Goal: Task Accomplishment & Management: Manage account settings

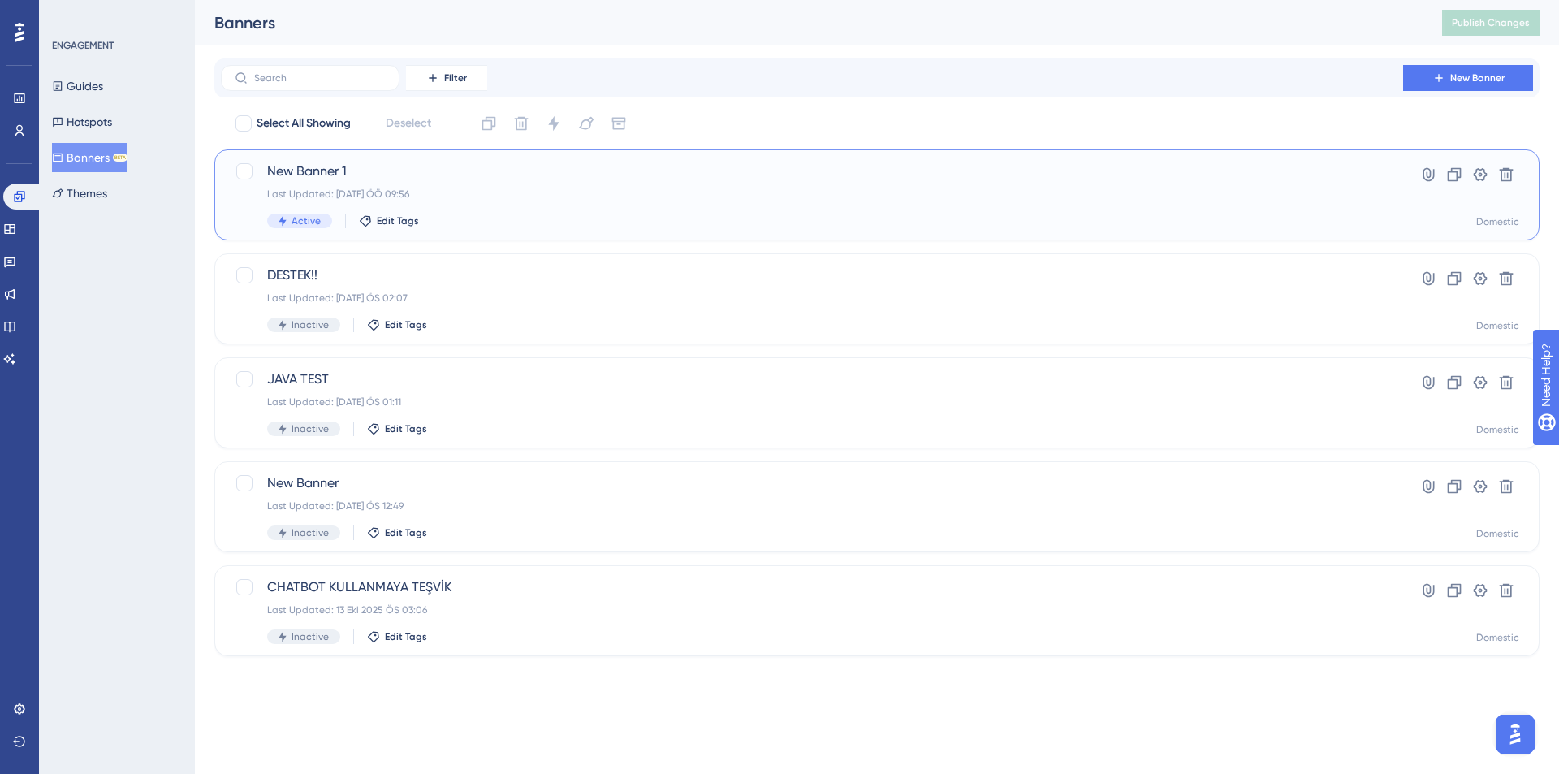
click at [559, 197] on div "Last Updated: 15 Eki 2025 ÖÖ 09:56" at bounding box center [812, 194] width 1090 height 13
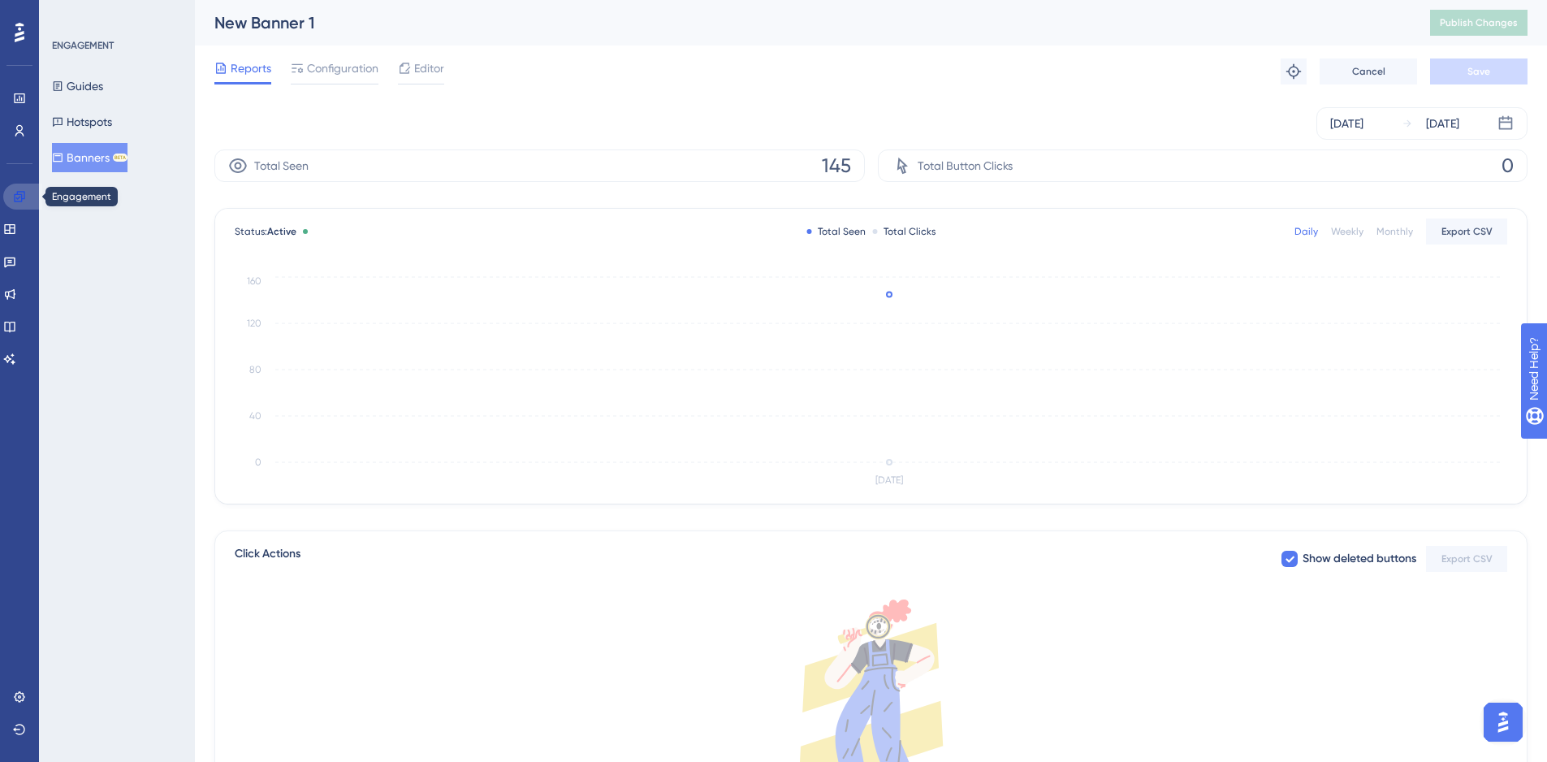
click at [17, 197] on icon at bounding box center [19, 196] width 13 height 13
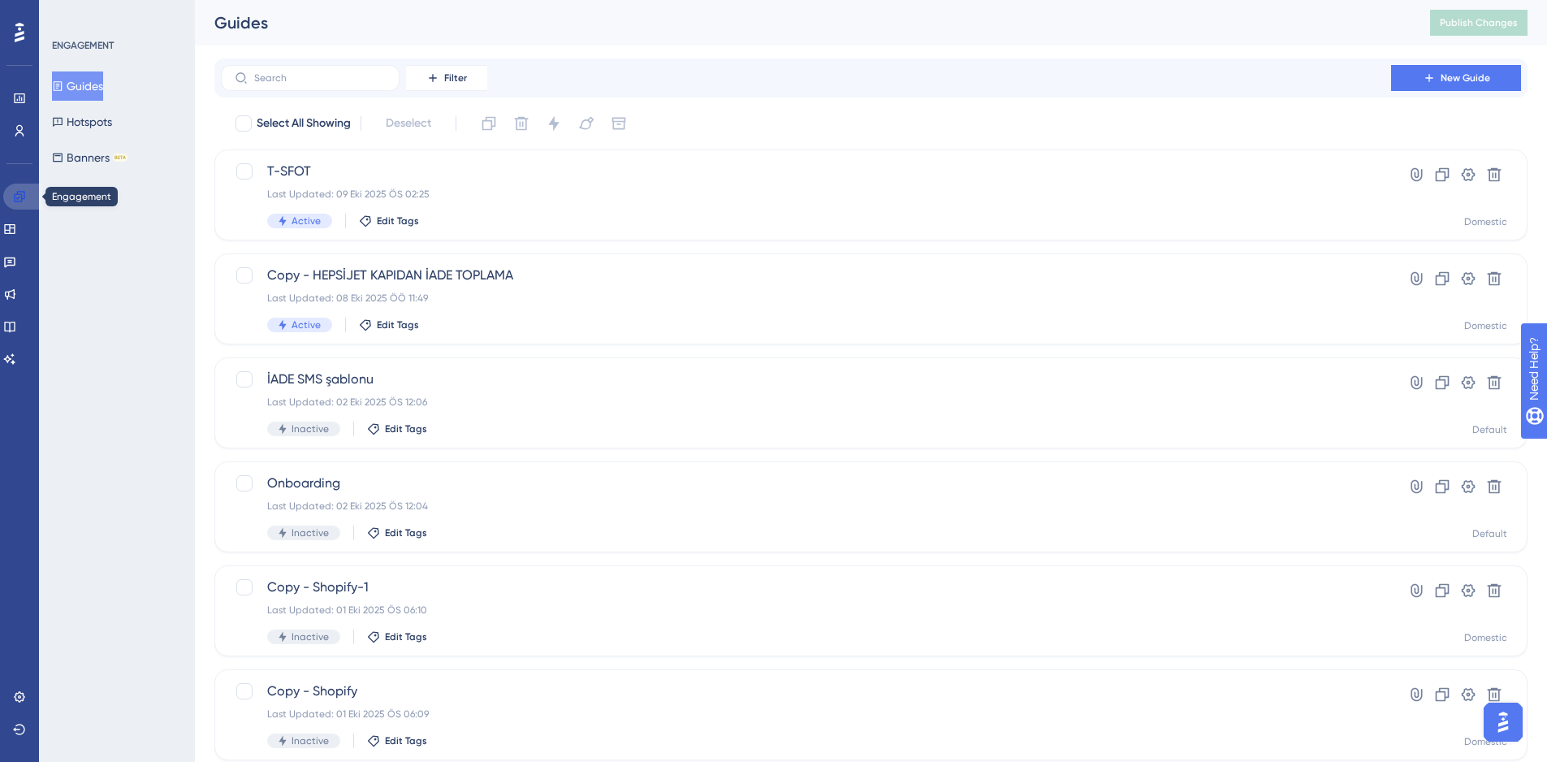
click at [20, 190] on icon at bounding box center [19, 196] width 13 height 13
click at [115, 160] on button "Banners BETA" at bounding box center [90, 157] width 76 height 29
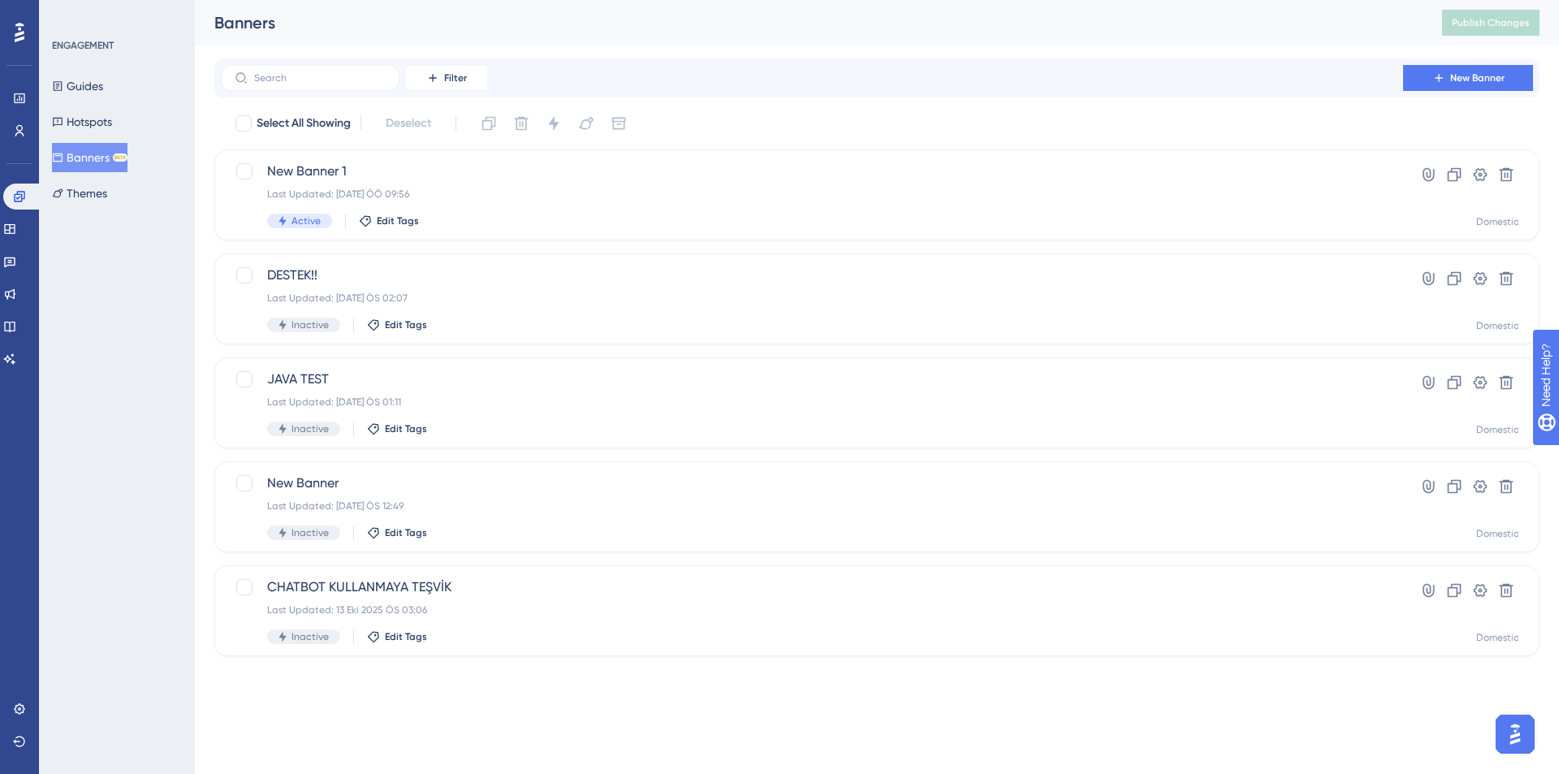
click at [600, 22] on div "Banners" at bounding box center [807, 22] width 1187 height 23
click at [595, 184] on div "New Banner 1 Last Updated: 15 Eki 2025 ÖÖ 09:56 Active Edit Tags" at bounding box center [812, 195] width 1090 height 67
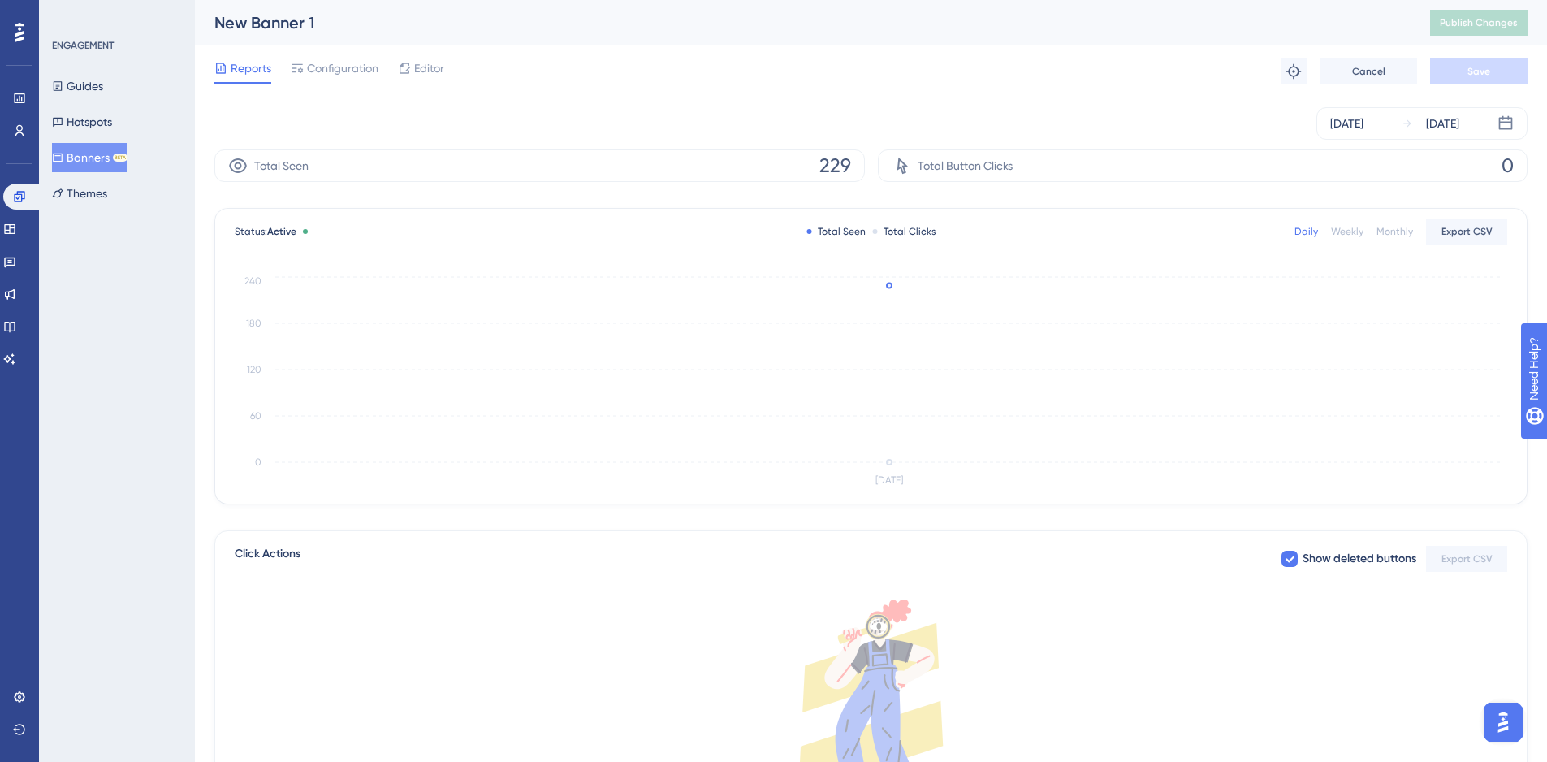
click at [85, 158] on button "Banners BETA" at bounding box center [90, 157] width 76 height 29
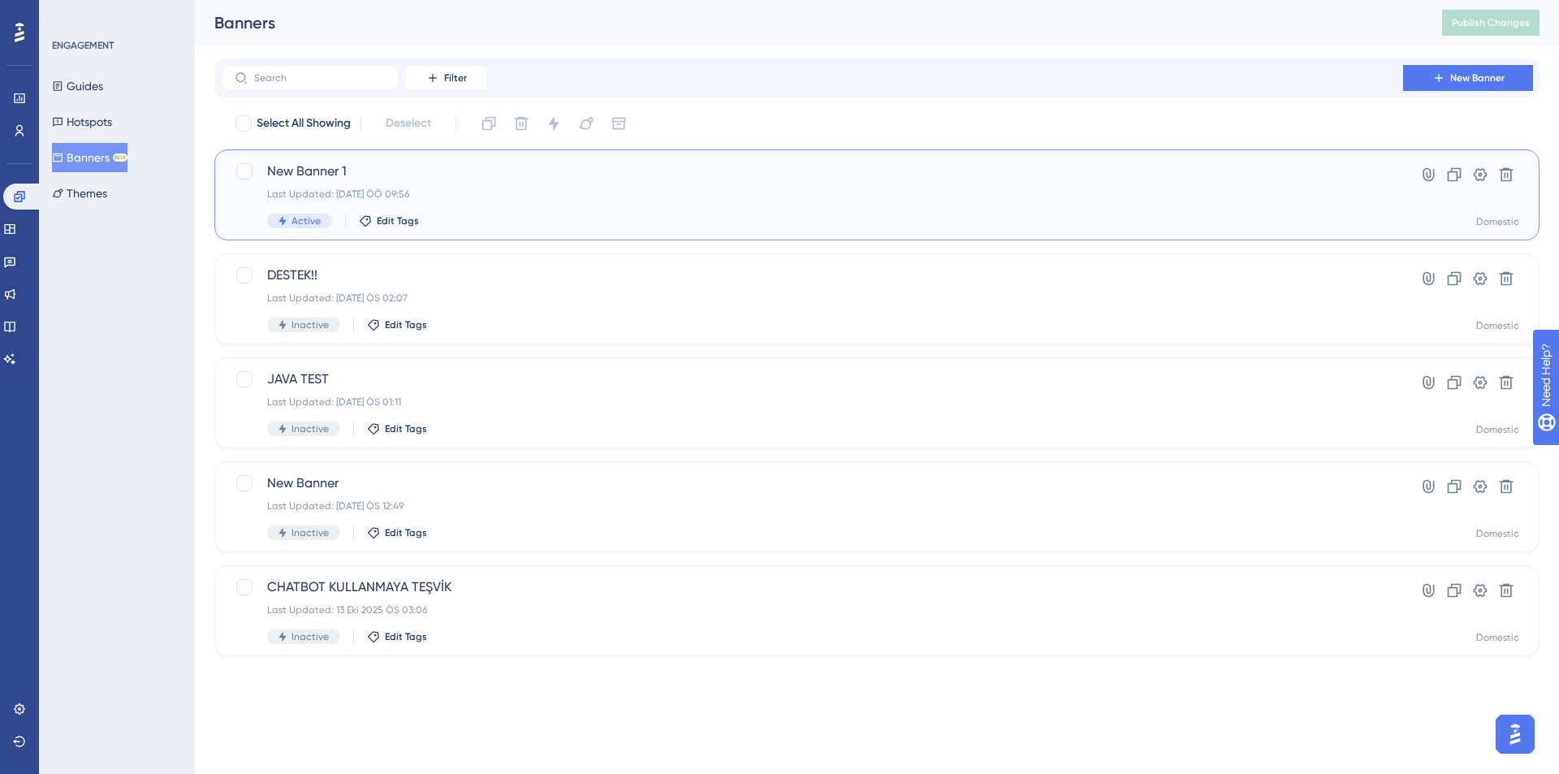
click at [759, 209] on div "New Banner 1 Last Updated: 15 Eki 2025 ÖÖ 09:56 Active Edit Tags" at bounding box center [812, 195] width 1090 height 67
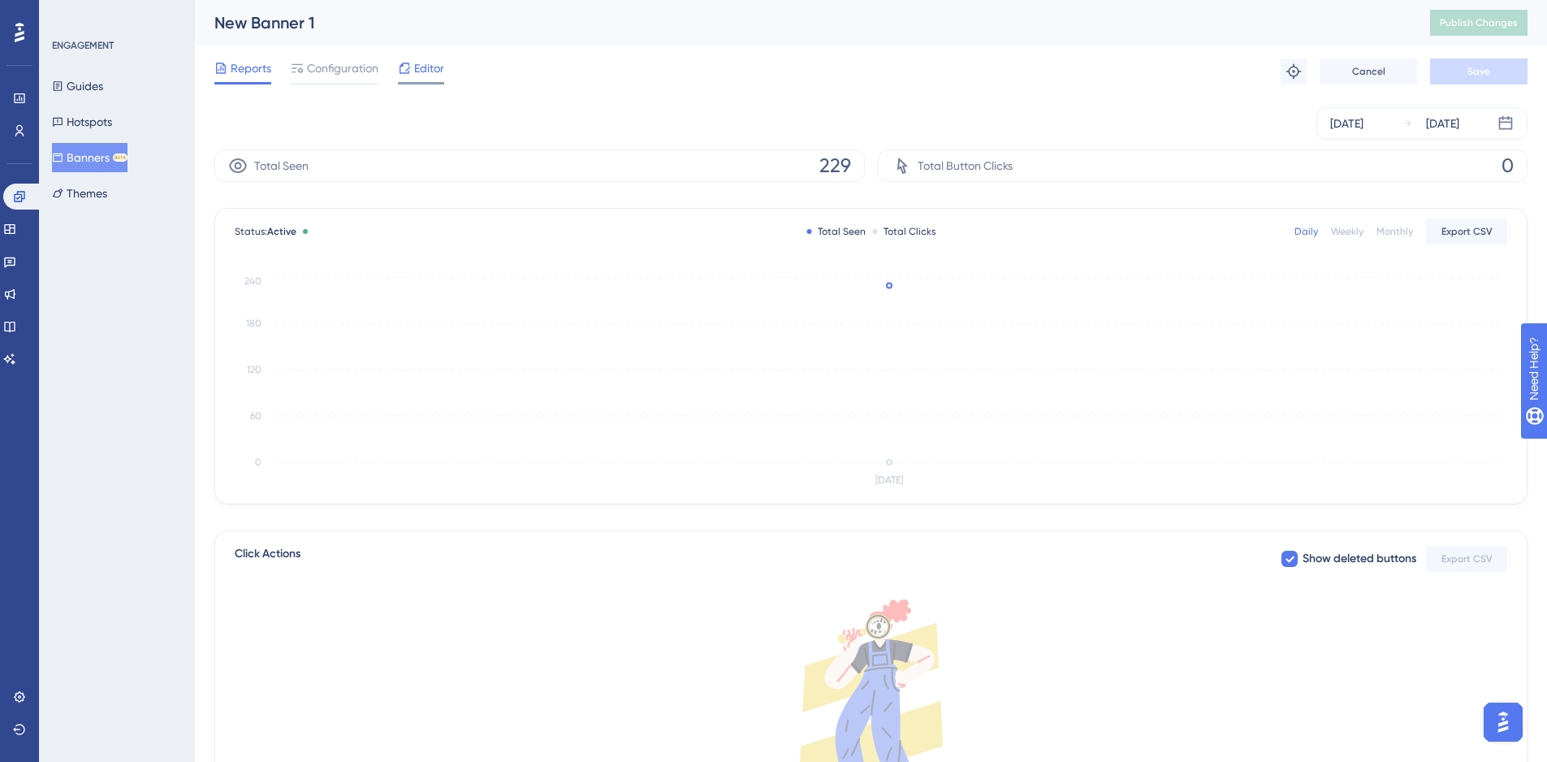
click at [417, 69] on span "Editor" at bounding box center [429, 67] width 30 height 19
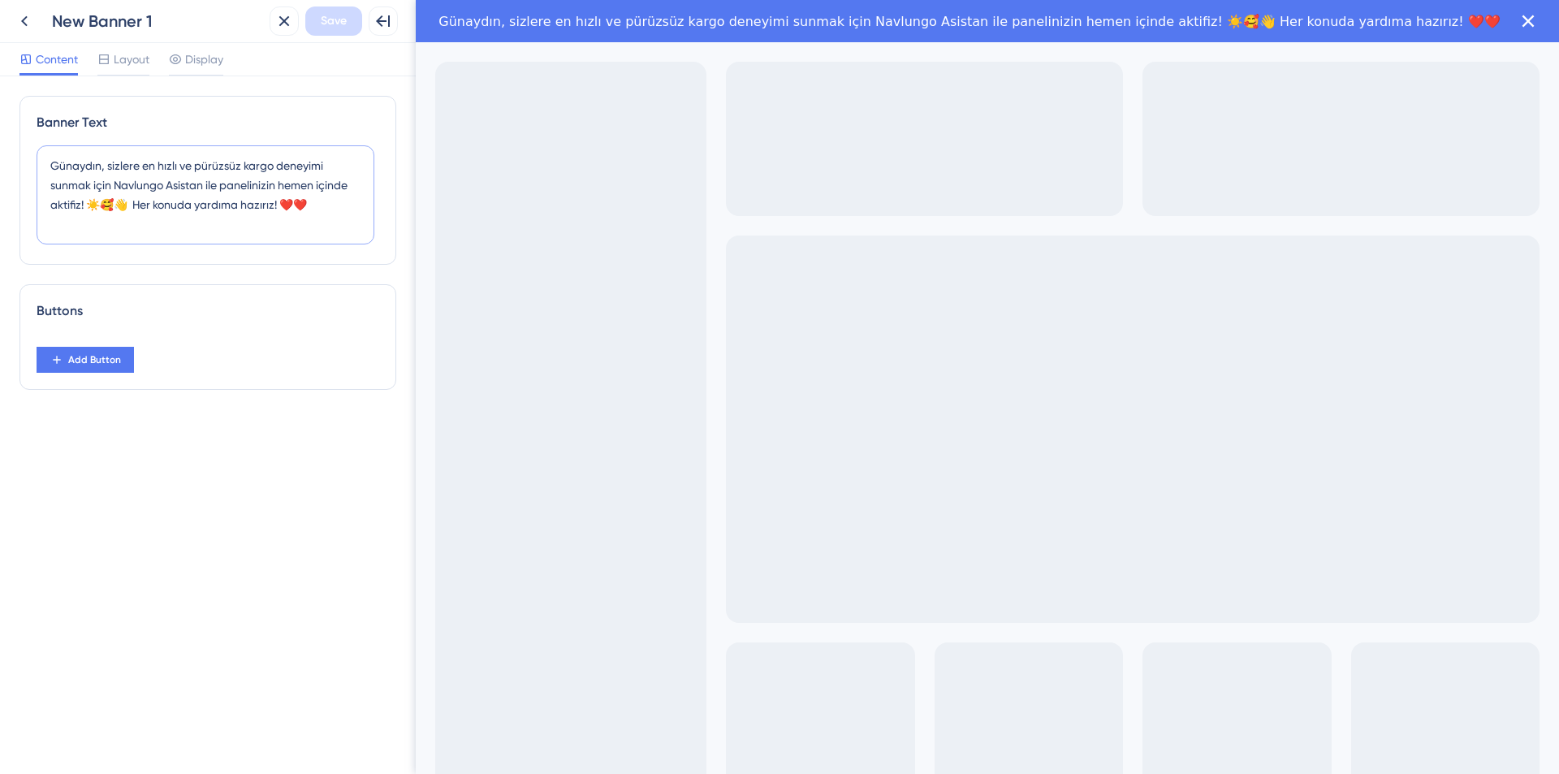
drag, startPoint x: 102, startPoint y: 164, endPoint x: 43, endPoint y: 162, distance: 59.3
click at [43, 162] on textarea "Günaydın, sizlere en hızlı ve pürüzsüz kargo deneyimi sunmak için Navlungo Asis…" at bounding box center [206, 194] width 338 height 99
type textarea "Hayırlı işler, sizlere en hızlı ve pürüzsüz kargo deneyimi sunmak için Navlungo…"
click at [340, 24] on span "Save" at bounding box center [334, 20] width 26 height 19
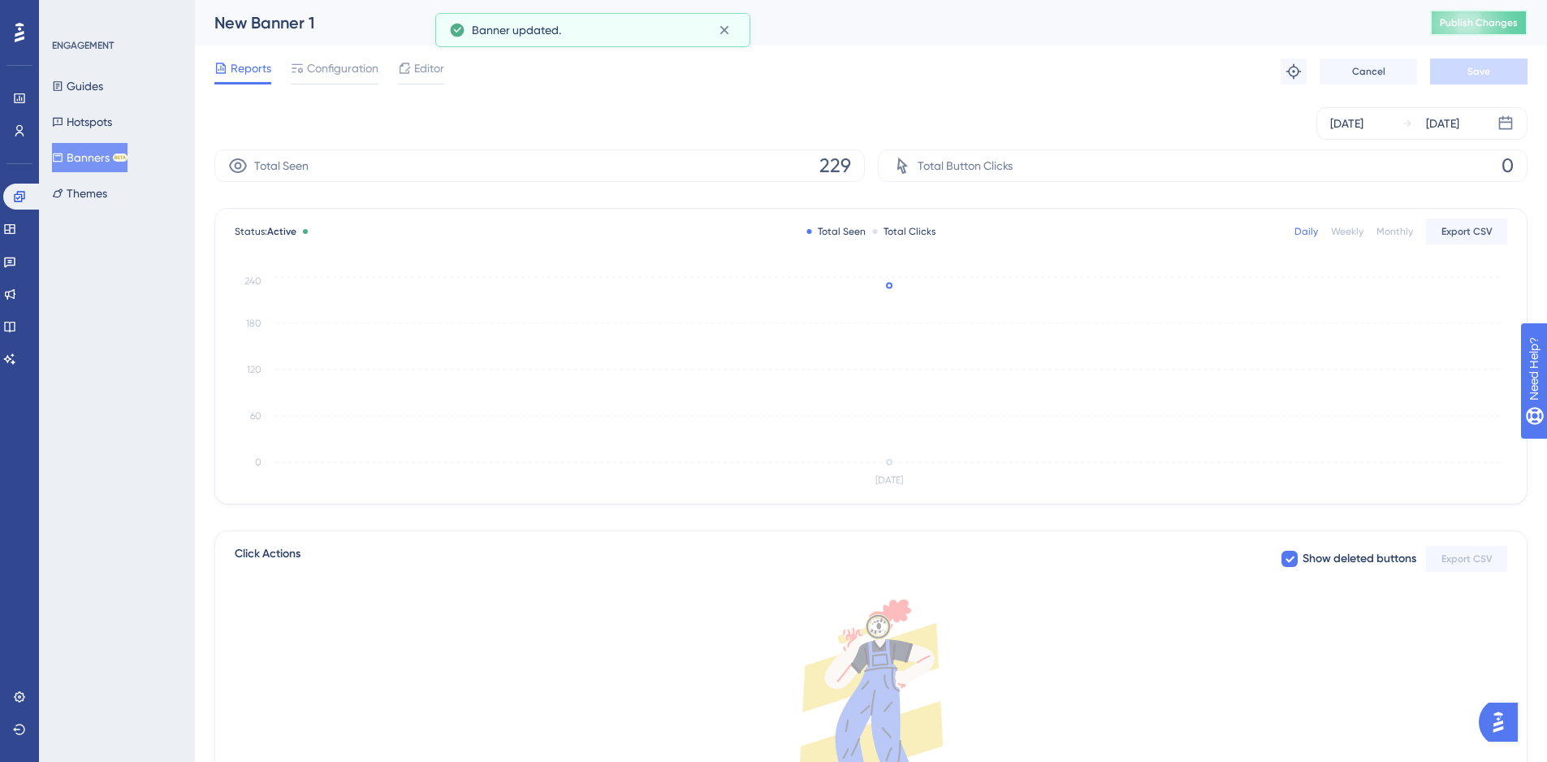
click at [1488, 28] on span "Publish Changes" at bounding box center [1479, 22] width 78 height 13
click at [63, 159] on icon at bounding box center [57, 157] width 11 height 11
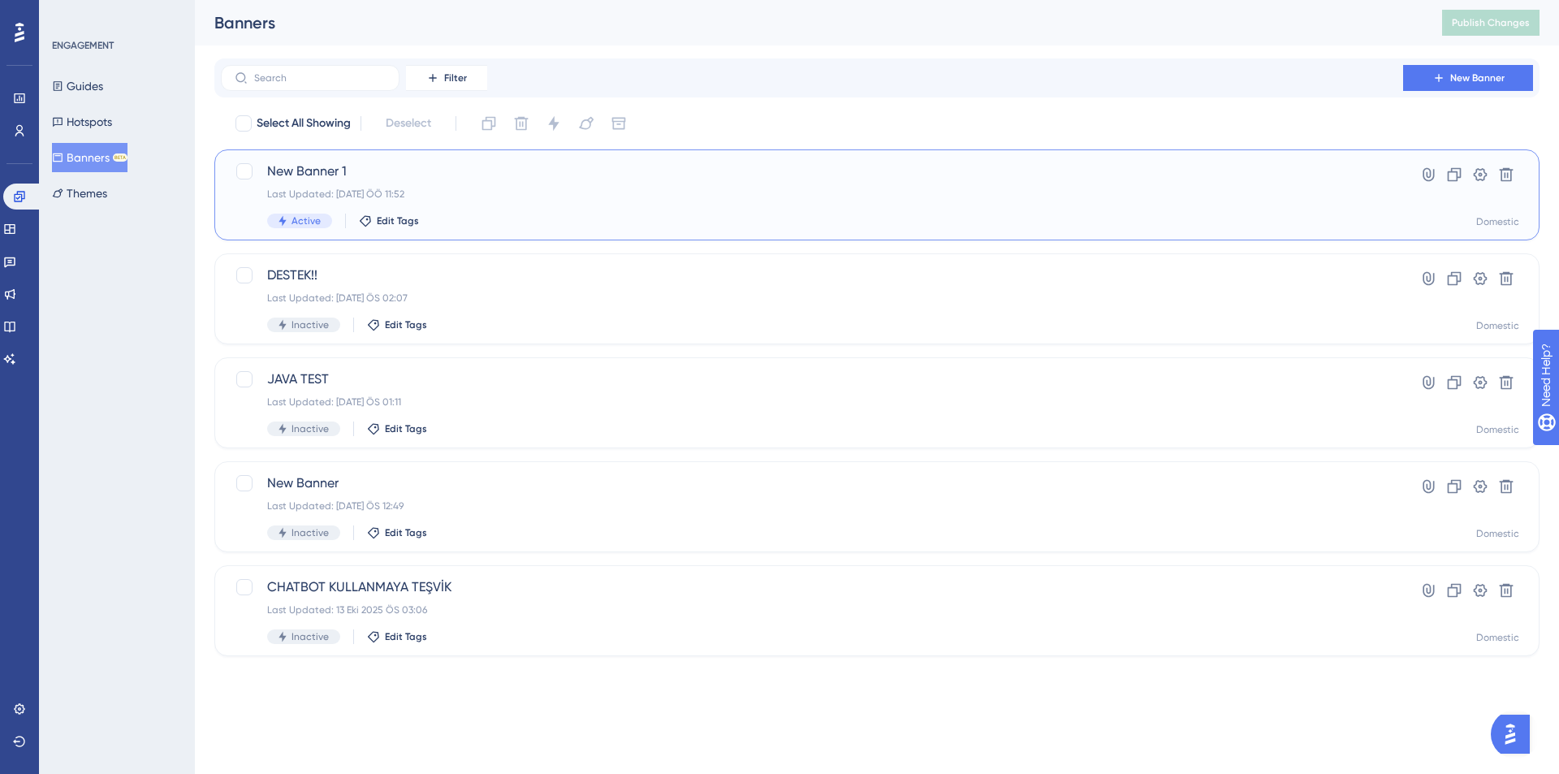
click at [694, 233] on div "New Banner 1 Last Updated: 15 Eki 2025 ÖÖ 11:52 Active Edit Tags Hyperlink Clon…" at bounding box center [876, 194] width 1325 height 91
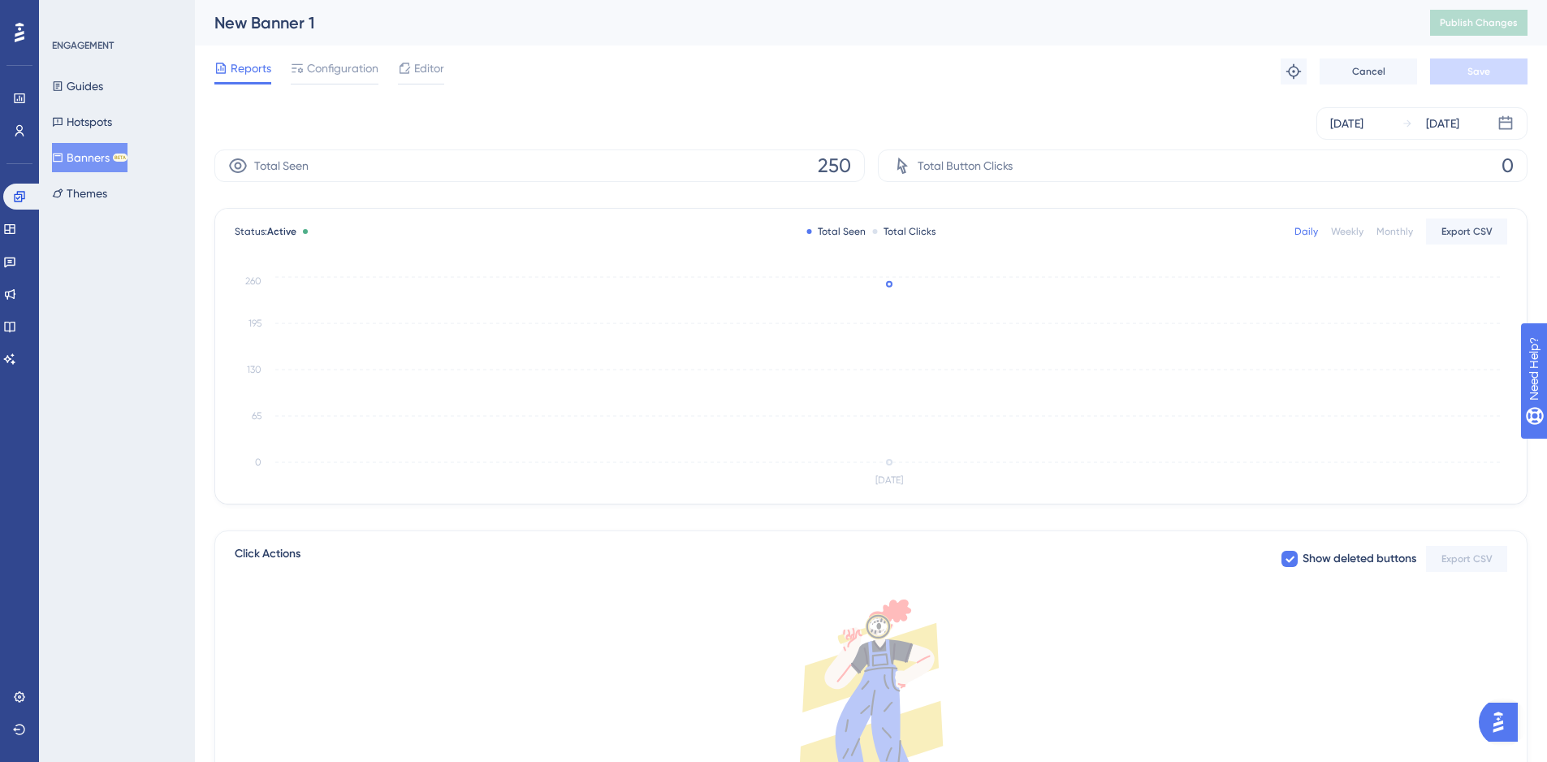
click at [103, 167] on button "Banners BETA" at bounding box center [90, 157] width 76 height 29
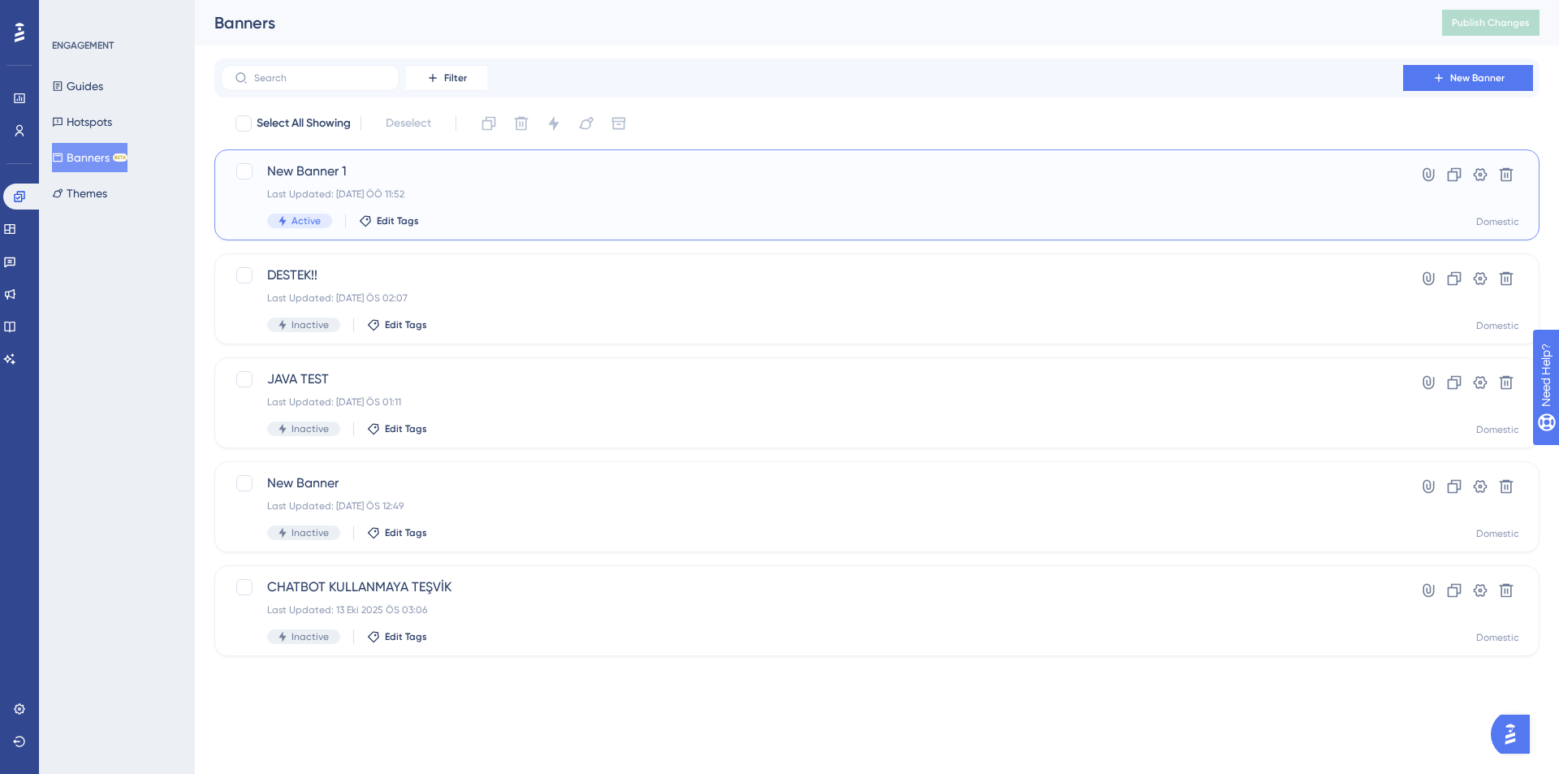
click at [632, 194] on div "Last Updated: 15 Eki 2025 ÖÖ 11:52" at bounding box center [812, 194] width 1090 height 13
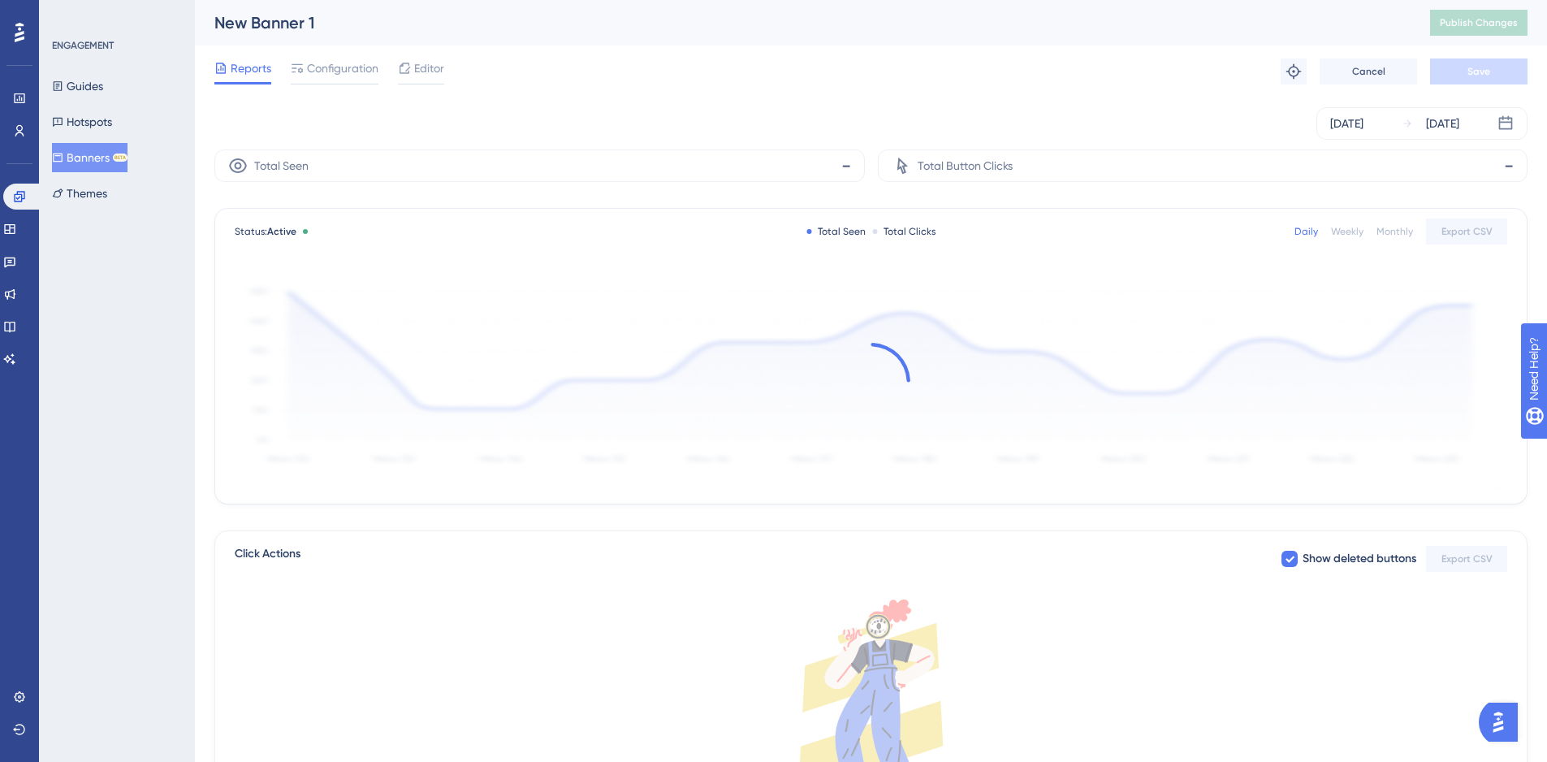
click at [716, 59] on div "Reports Configuration Editor Troubleshoot Cancel Save" at bounding box center [870, 71] width 1313 height 52
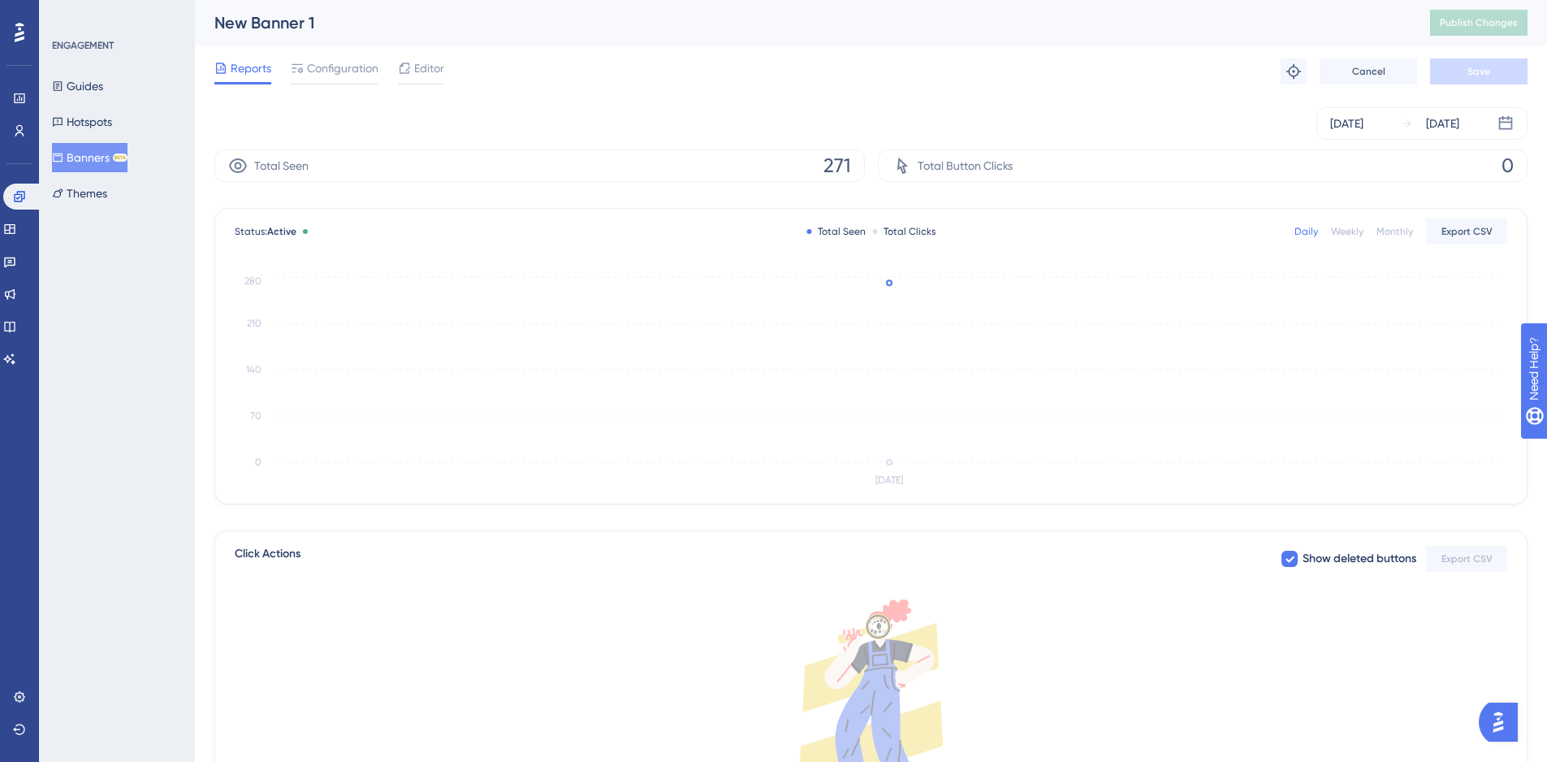
click at [97, 163] on button "Banners BETA" at bounding box center [90, 157] width 76 height 29
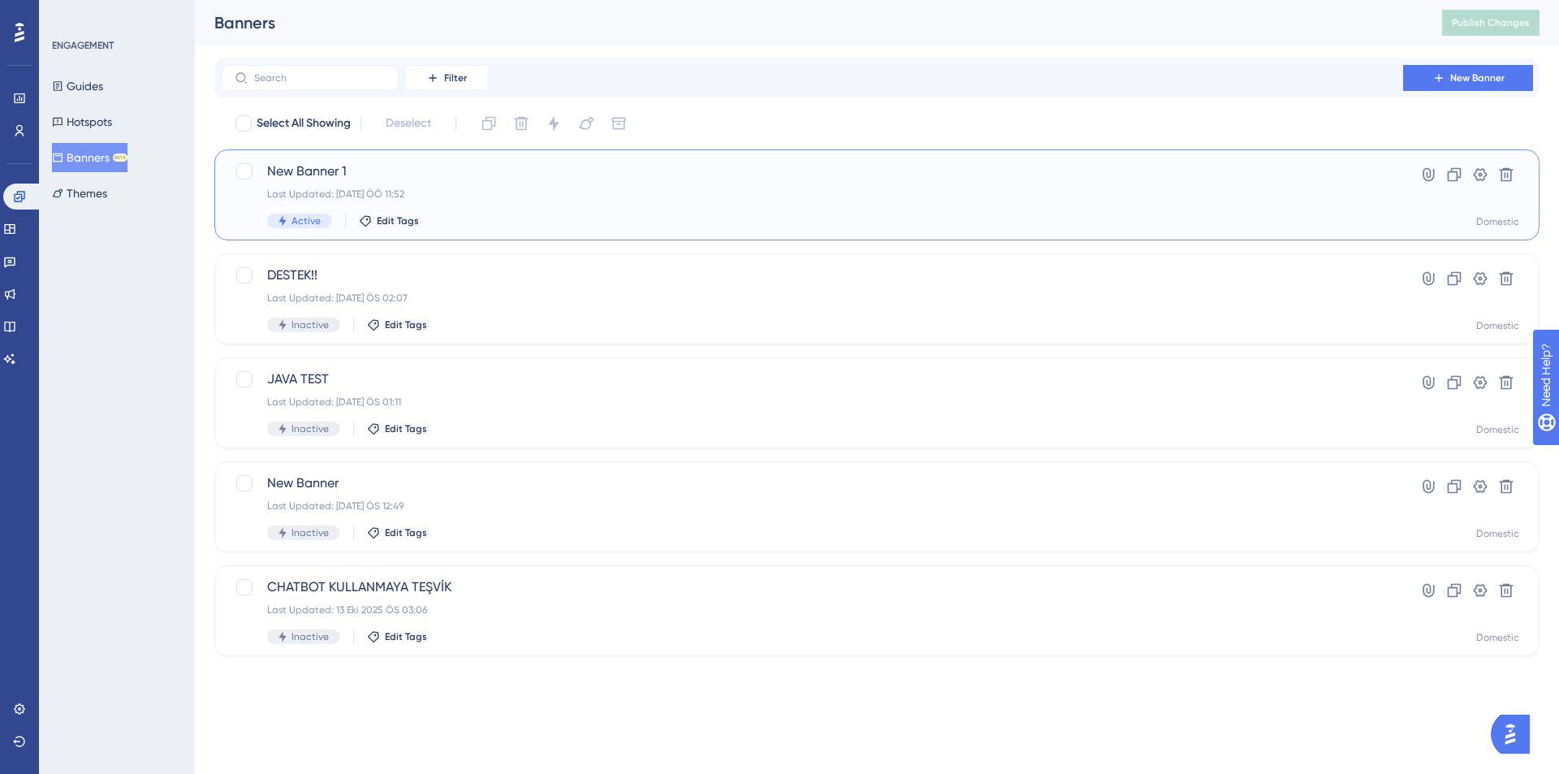
click at [516, 186] on div "New Banner 1 Last Updated: 15 Eki 2025 ÖÖ 11:52 Active Edit Tags" at bounding box center [812, 195] width 1090 height 67
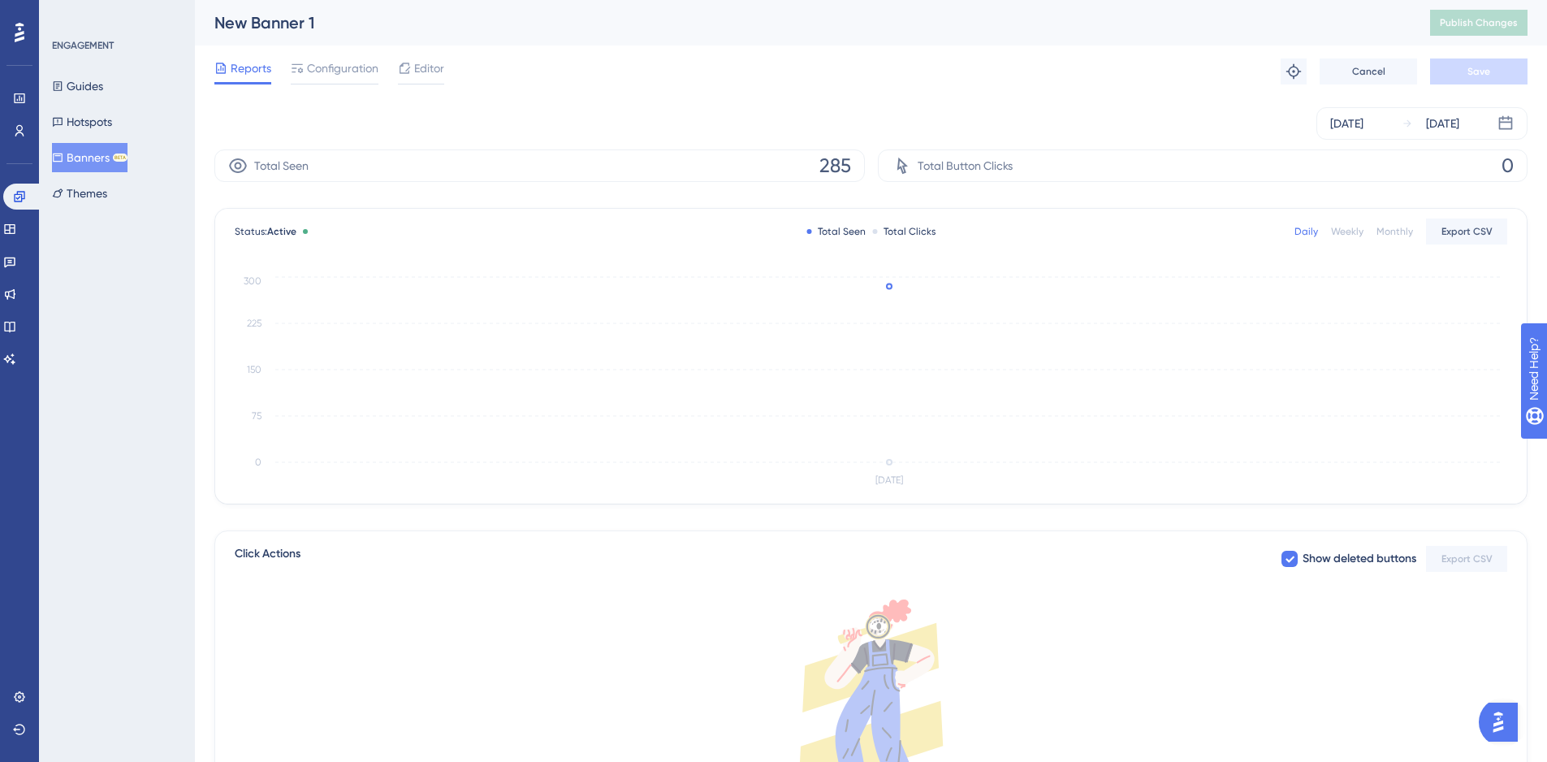
drag, startPoint x: 124, startPoint y: 158, endPoint x: 100, endPoint y: 8, distance: 152.2
click at [124, 157] on div "BETA" at bounding box center [120, 157] width 15 height 8
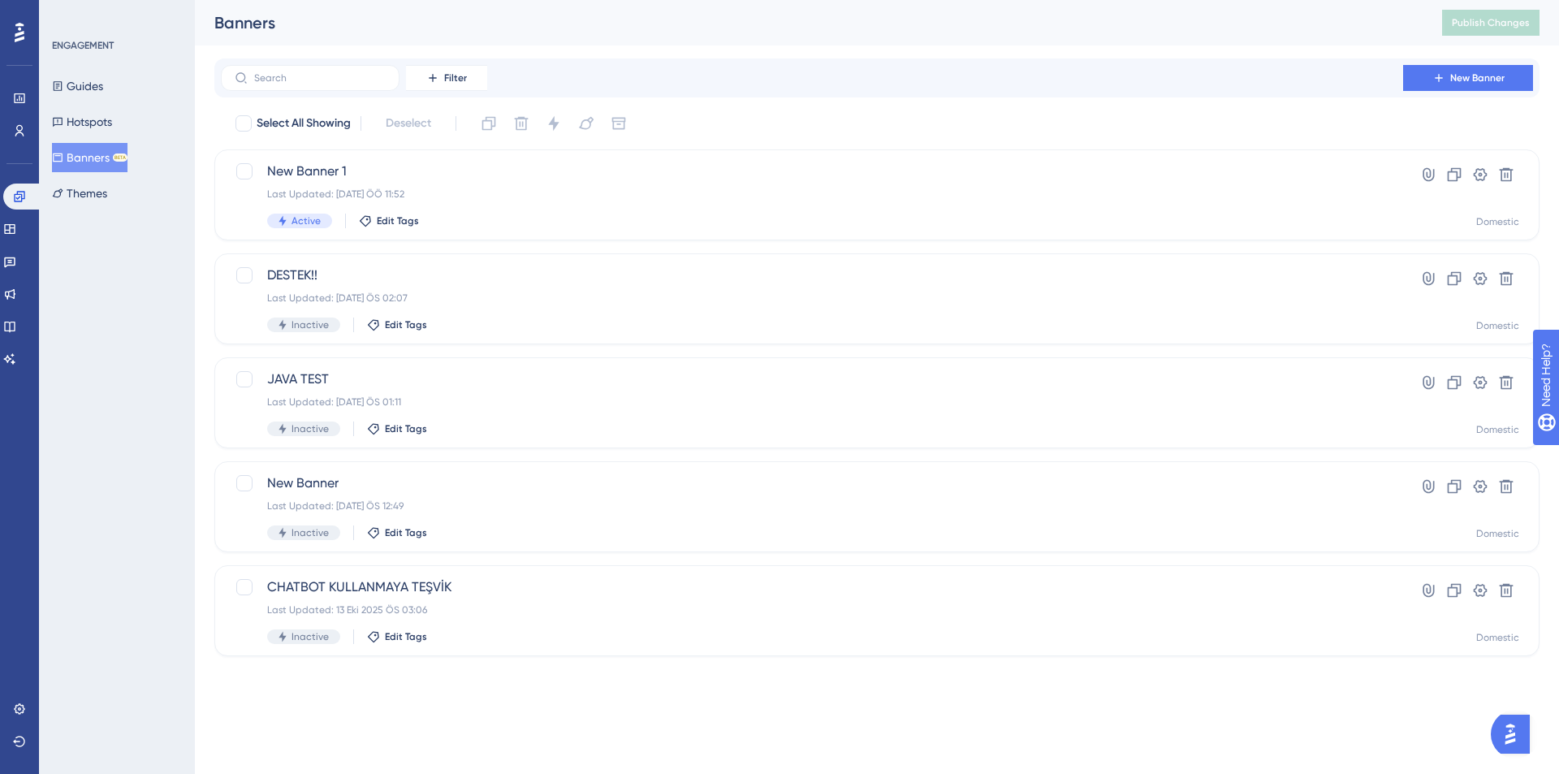
click at [119, 164] on button "Banners BETA" at bounding box center [90, 157] width 76 height 29
click at [594, 193] on div "Last Updated: 15 Eki 2025 ÖÖ 11:52" at bounding box center [812, 194] width 1090 height 13
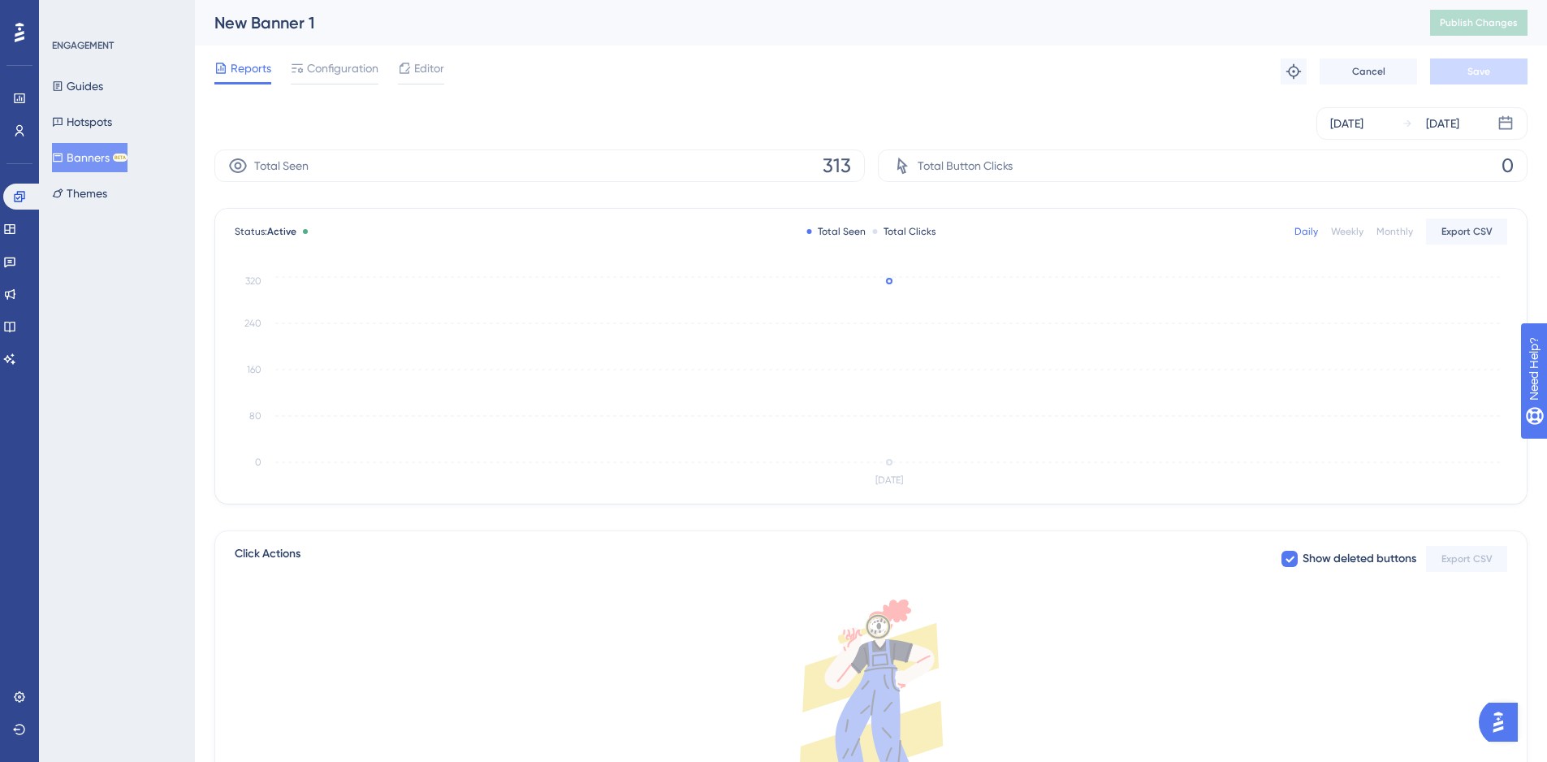
click at [261, 67] on span "Reports" at bounding box center [251, 67] width 41 height 19
click at [105, 165] on button "Banners BETA" at bounding box center [90, 157] width 76 height 29
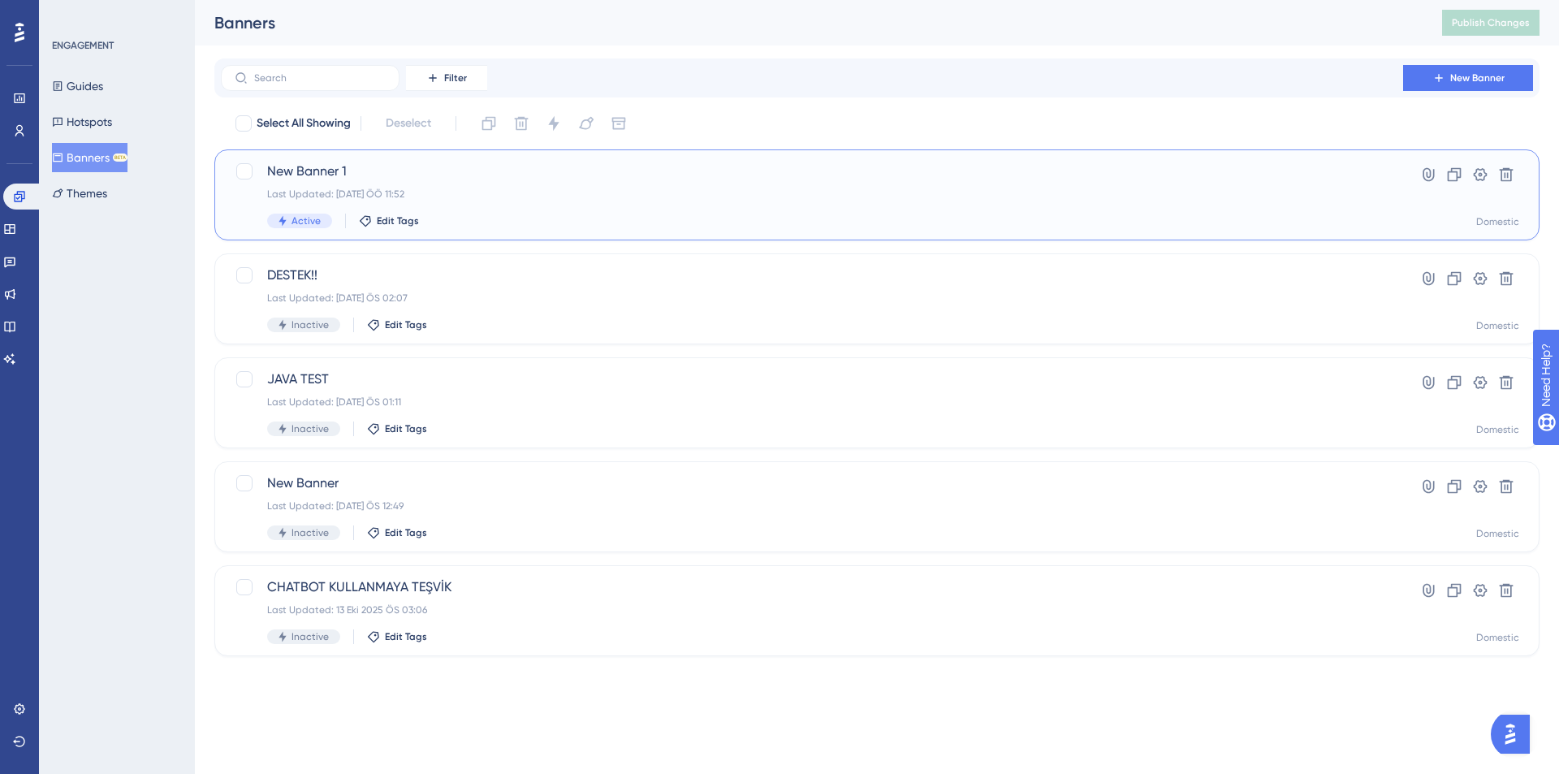
click at [605, 184] on div "New Banner 1 Last Updated: 15 Eki 2025 ÖÖ 11:52 Active Edit Tags" at bounding box center [812, 195] width 1090 height 67
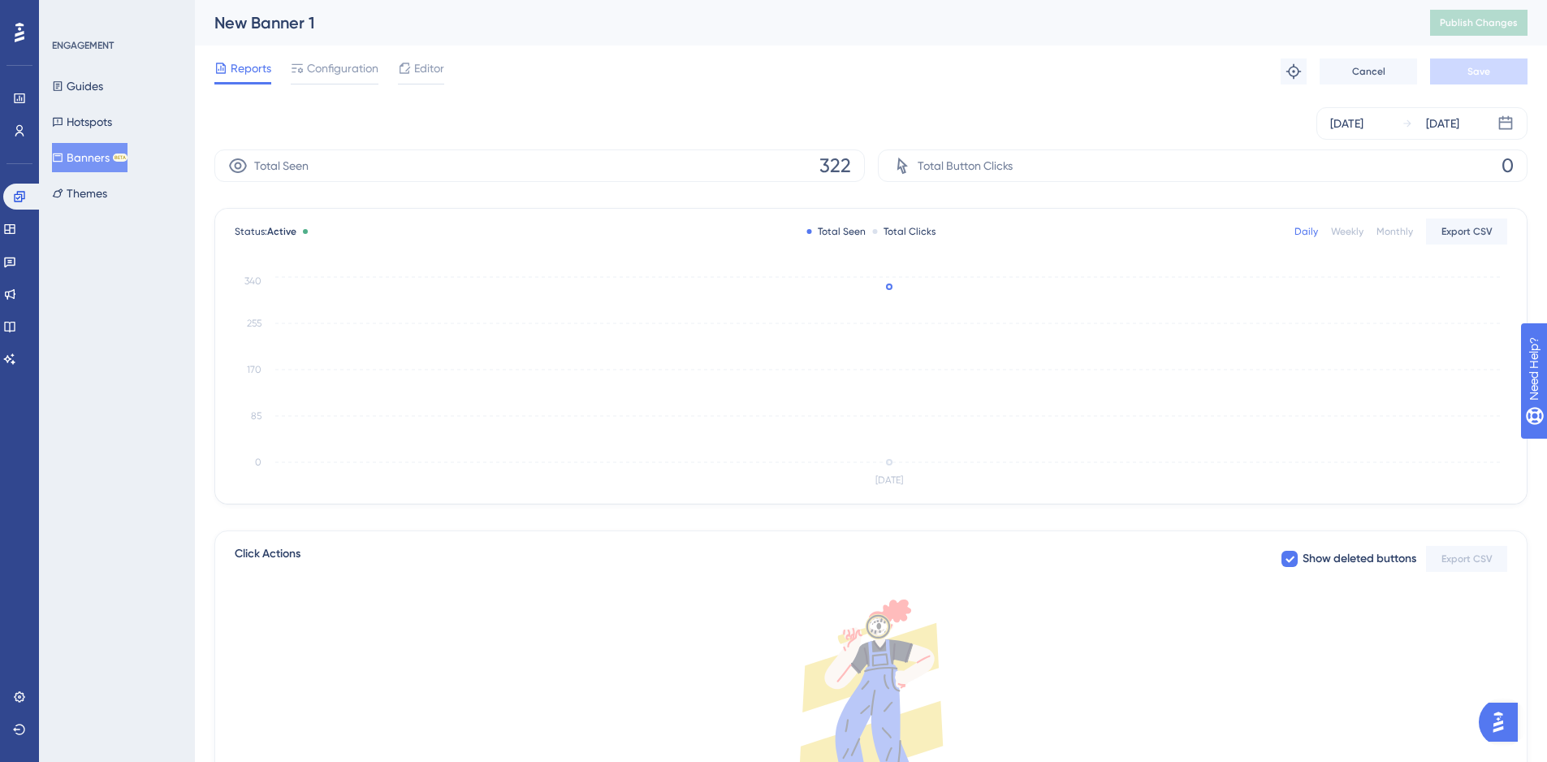
click at [240, 66] on span "Reports" at bounding box center [251, 67] width 41 height 19
click at [103, 119] on button "Hotspots" at bounding box center [82, 121] width 60 height 29
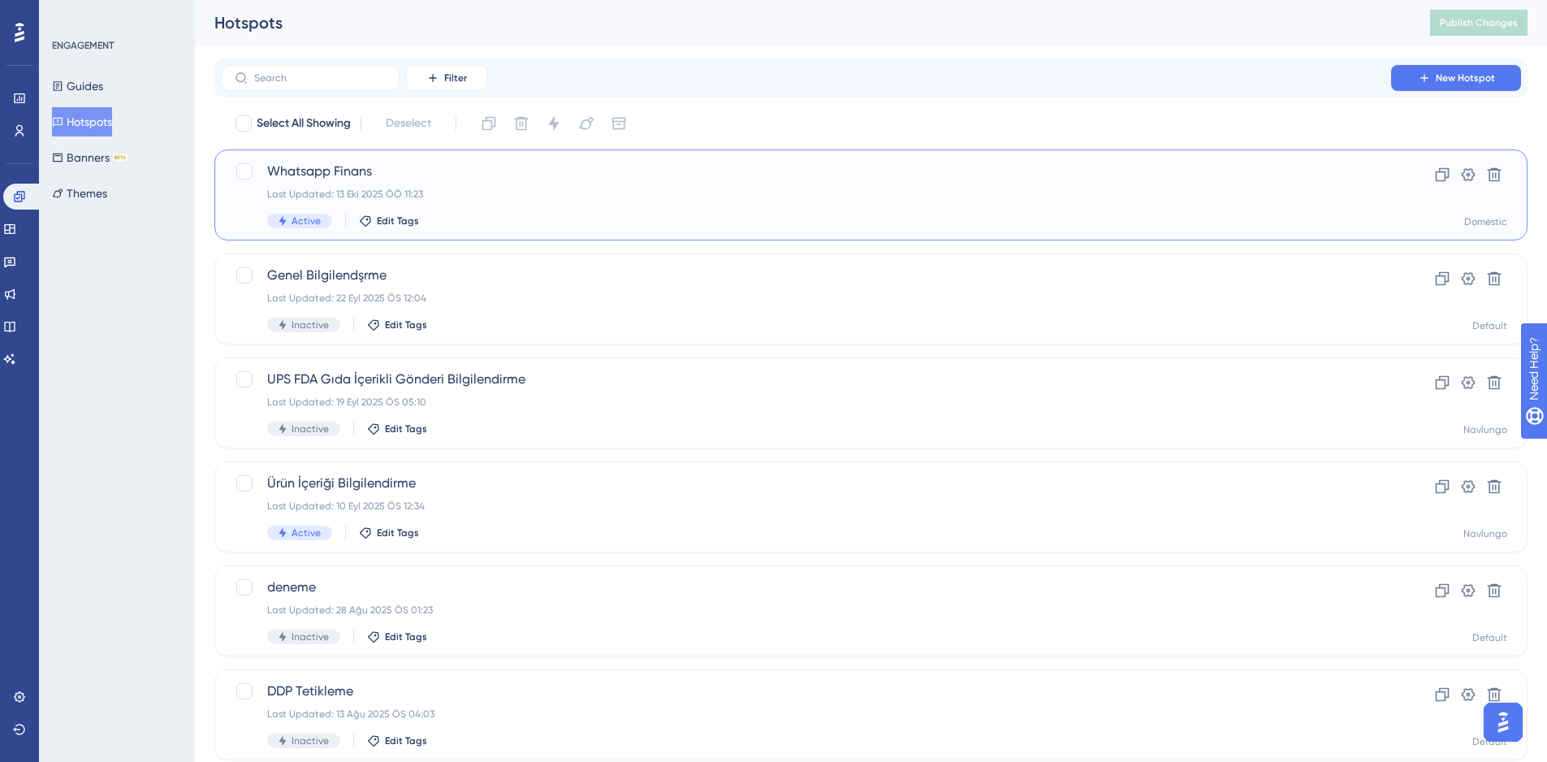
click at [512, 205] on div "Whatsapp Finans Last Updated: 13 Eki 2025 ÖÖ 11:23 Active Edit Tags" at bounding box center [806, 195] width 1078 height 67
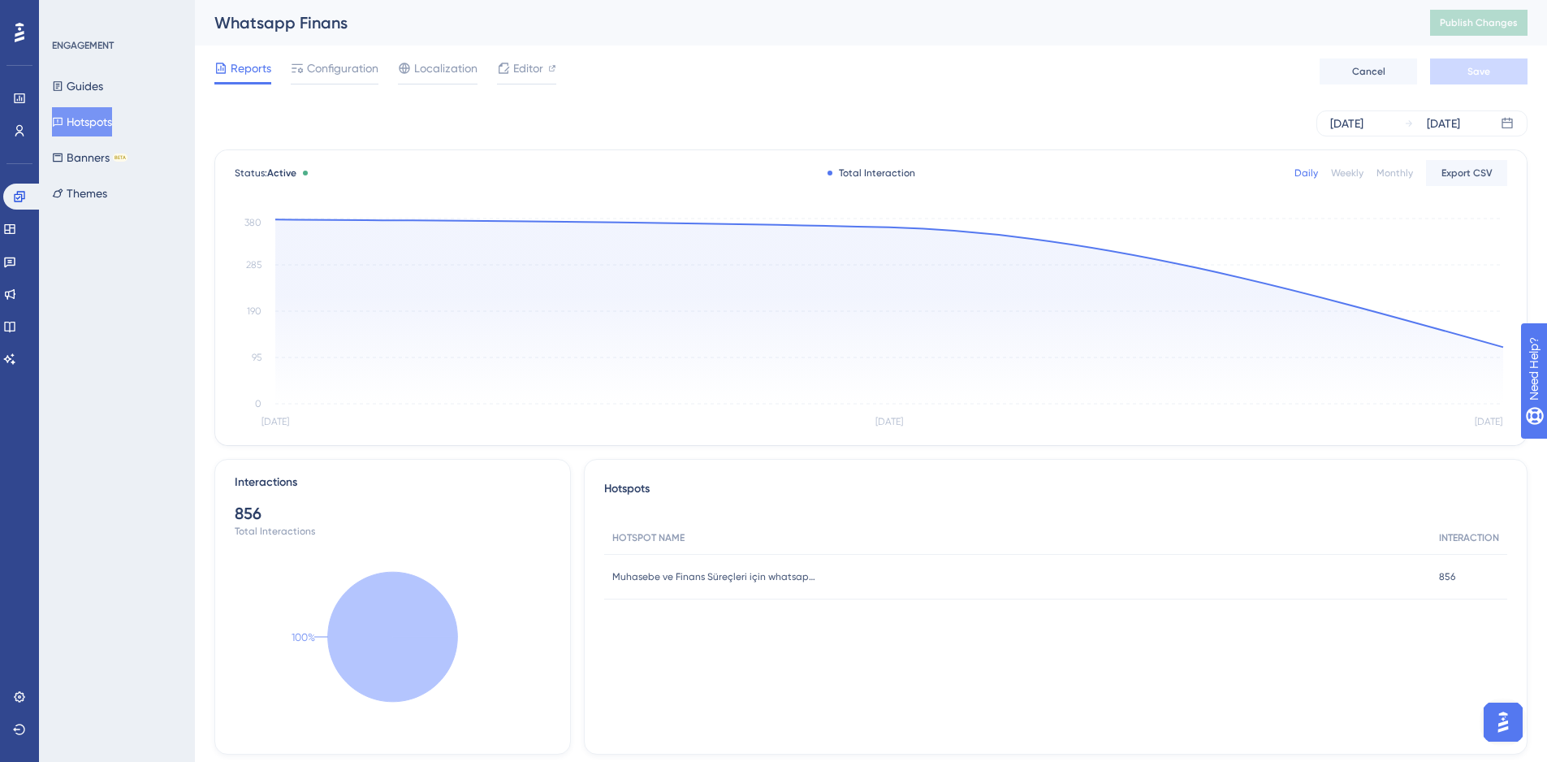
click at [88, 123] on button "Hotspots" at bounding box center [82, 121] width 60 height 29
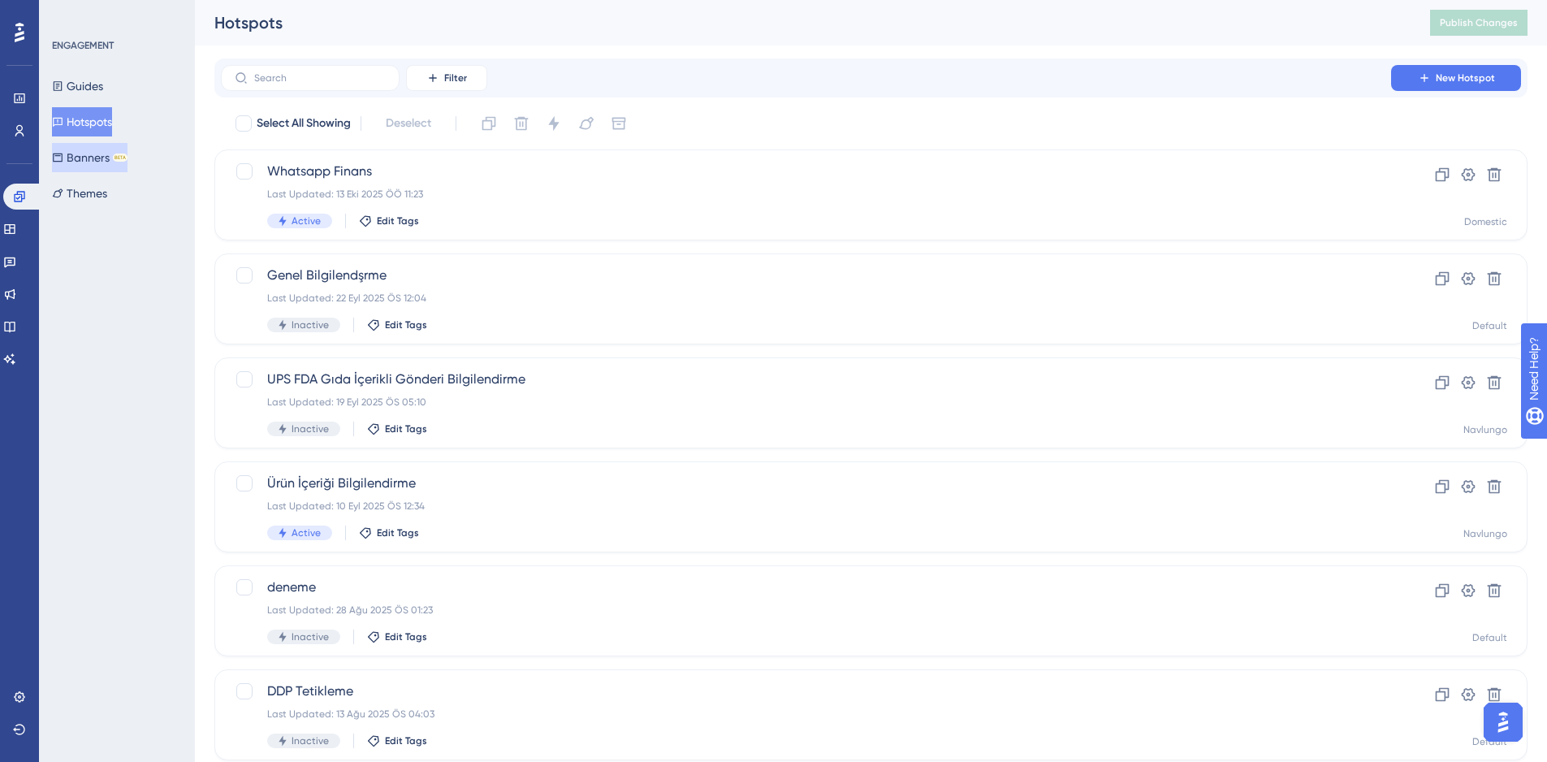
click at [116, 158] on button "Banners BETA" at bounding box center [90, 157] width 76 height 29
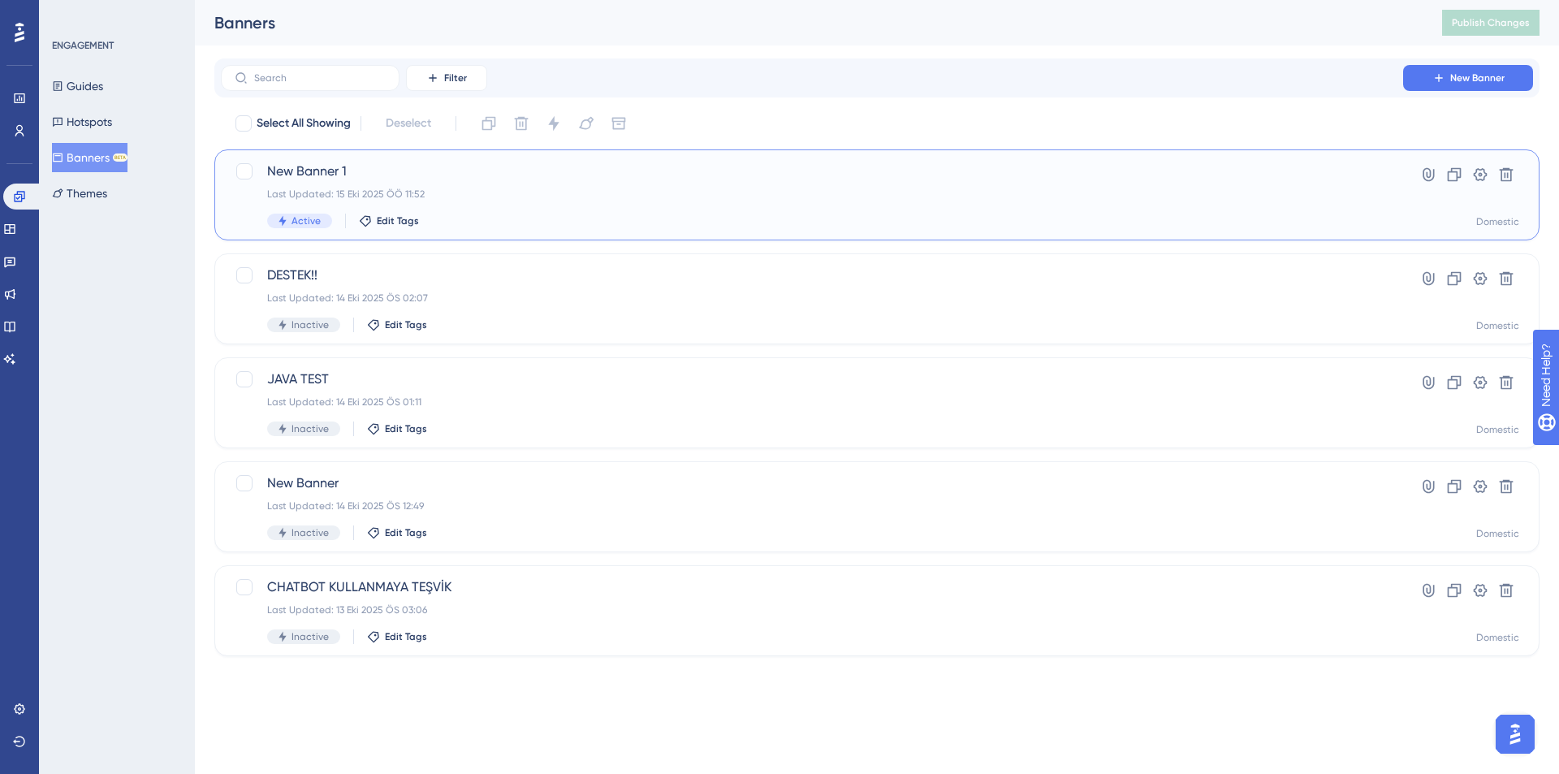
click at [552, 173] on span "New Banner 1" at bounding box center [812, 171] width 1090 height 19
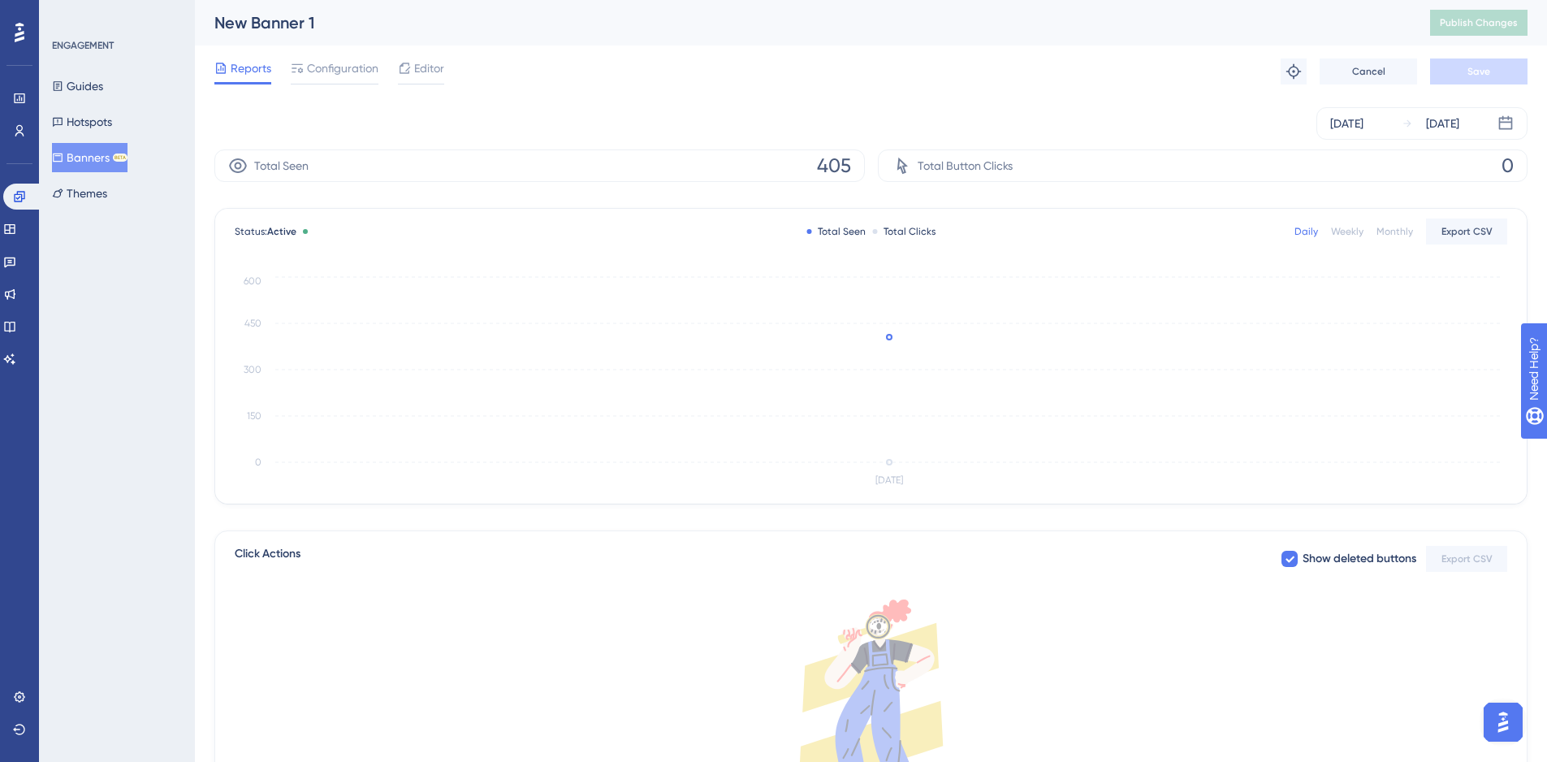
click at [114, 157] on button "Banners BETA" at bounding box center [90, 157] width 76 height 29
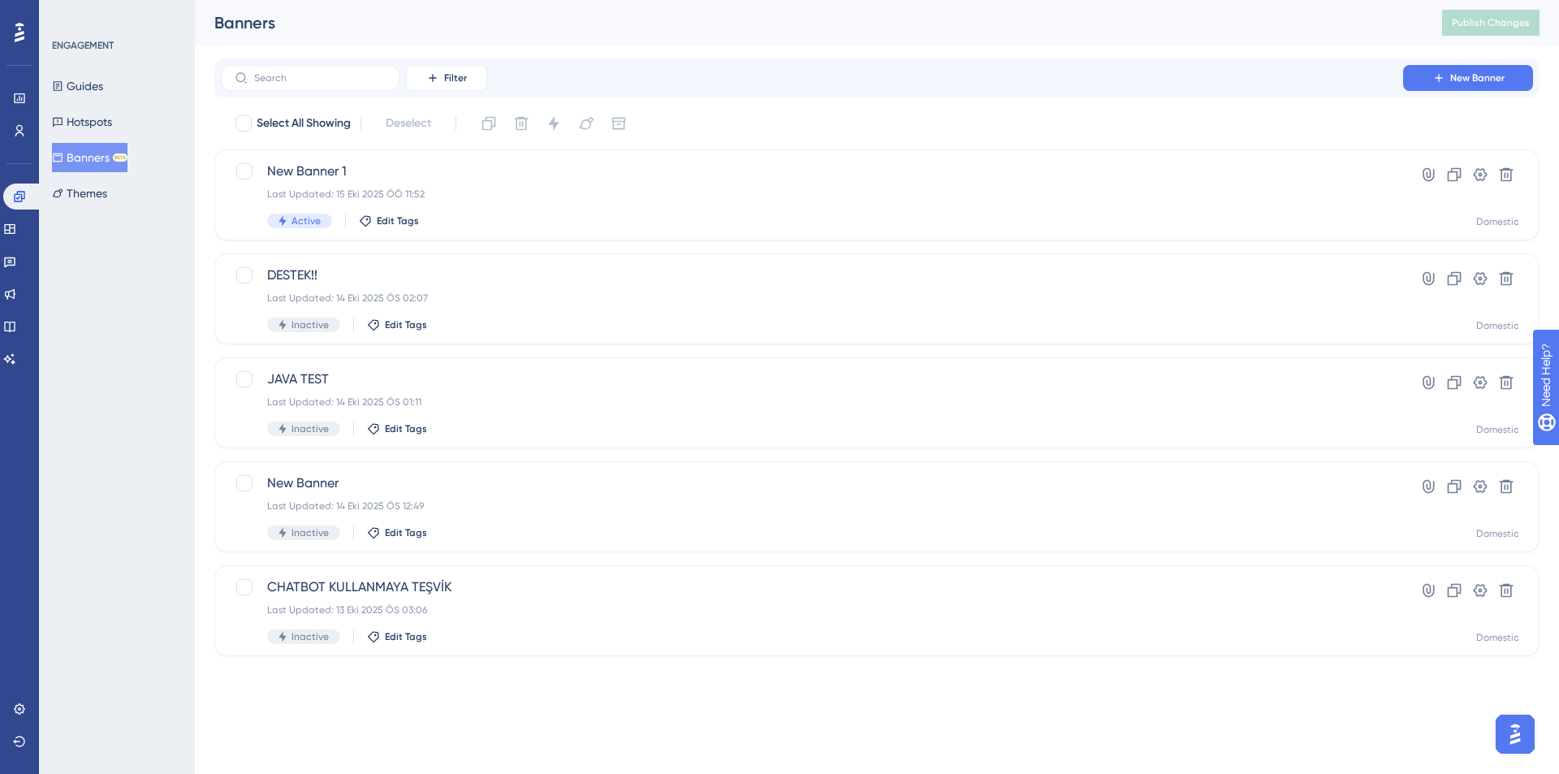
click at [109, 161] on button "Banners BETA" at bounding box center [90, 157] width 76 height 29
click at [554, 199] on div "Last Updated: 15 Eki 2025 ÖÖ 11:52" at bounding box center [812, 194] width 1090 height 13
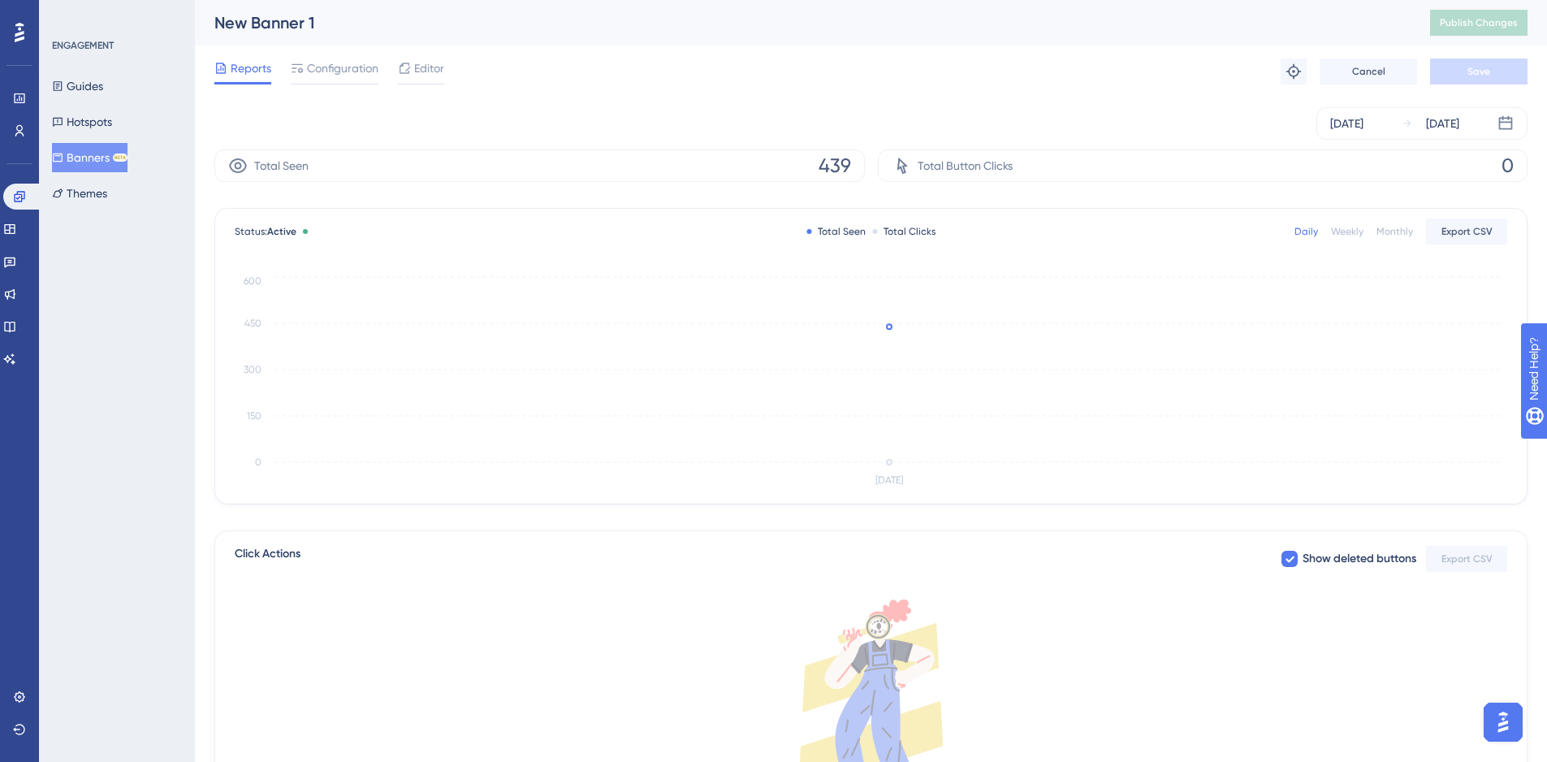
click at [103, 159] on button "Banners BETA" at bounding box center [90, 157] width 76 height 29
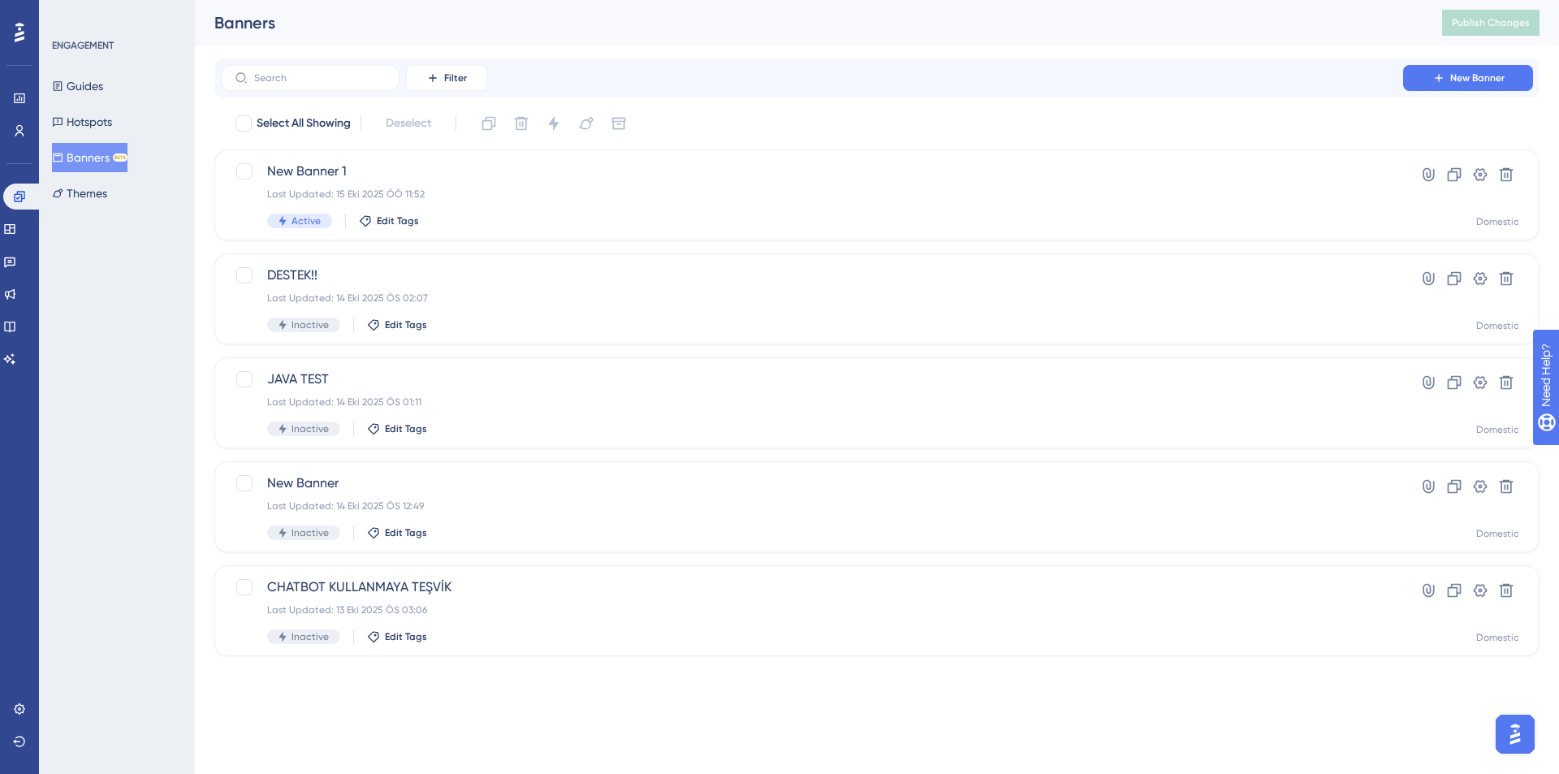
click at [123, 166] on button "Banners BETA" at bounding box center [90, 157] width 76 height 29
click at [618, 229] on div "New Banner 1 Last Updated: 15 Eki 2025 ÖÖ 11:52 Active Edit Tags Hyperlink Clon…" at bounding box center [876, 194] width 1325 height 91
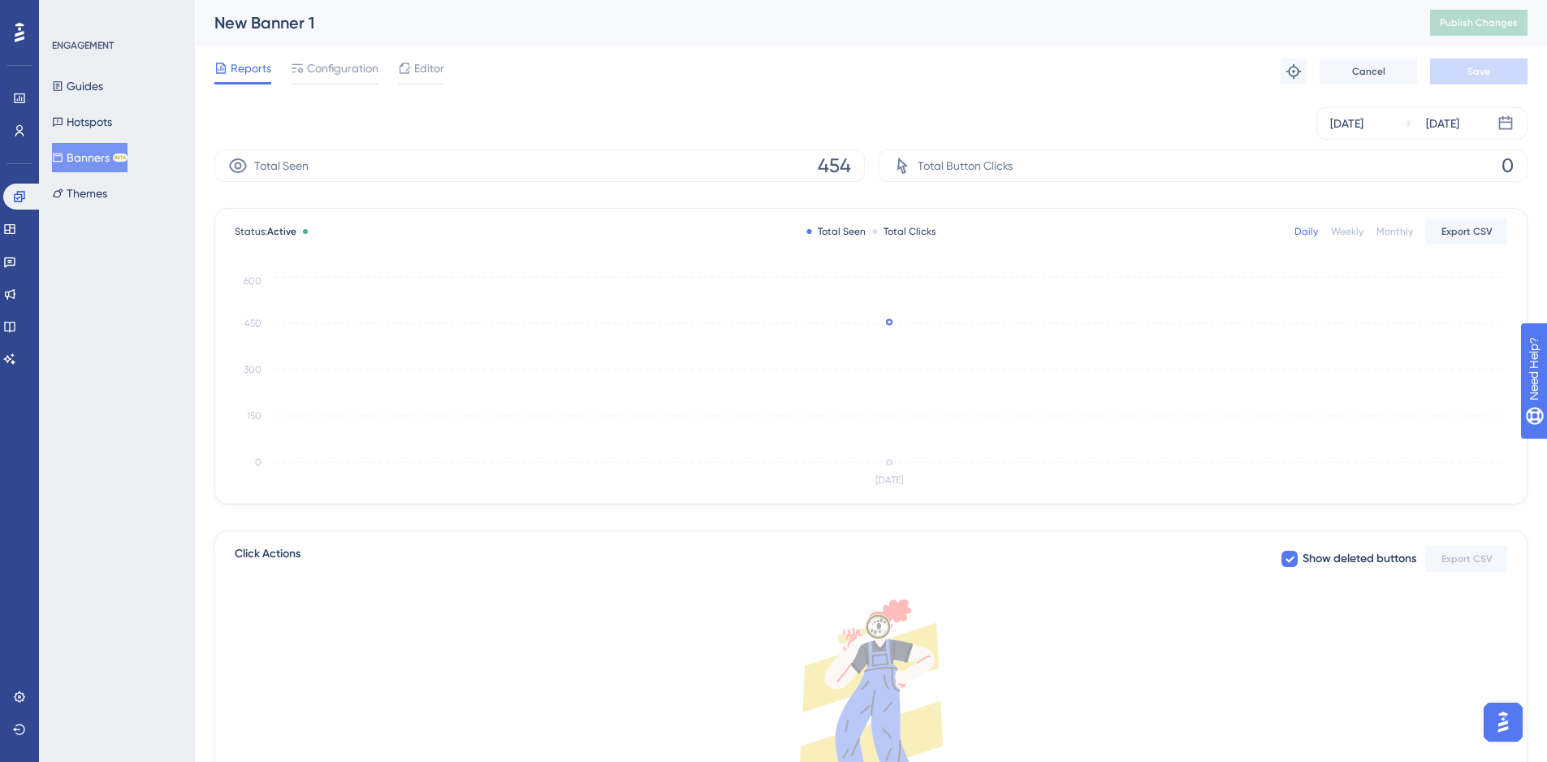
click at [654, 107] on div "Oct 15 2025 Oct 15 2025" at bounding box center [870, 123] width 1313 height 32
click at [687, 75] on div "Reports Configuration Editor Troubleshoot Cancel Save" at bounding box center [870, 71] width 1313 height 52
drag, startPoint x: 508, startPoint y: 97, endPoint x: 198, endPoint y: 149, distance: 313.8
click at [505, 98] on div "Performance Users Engagement Widgets Feedback Product Updates Knowledge Base AI…" at bounding box center [871, 463] width 1352 height 926
click at [16, 232] on icon at bounding box center [9, 228] width 13 height 13
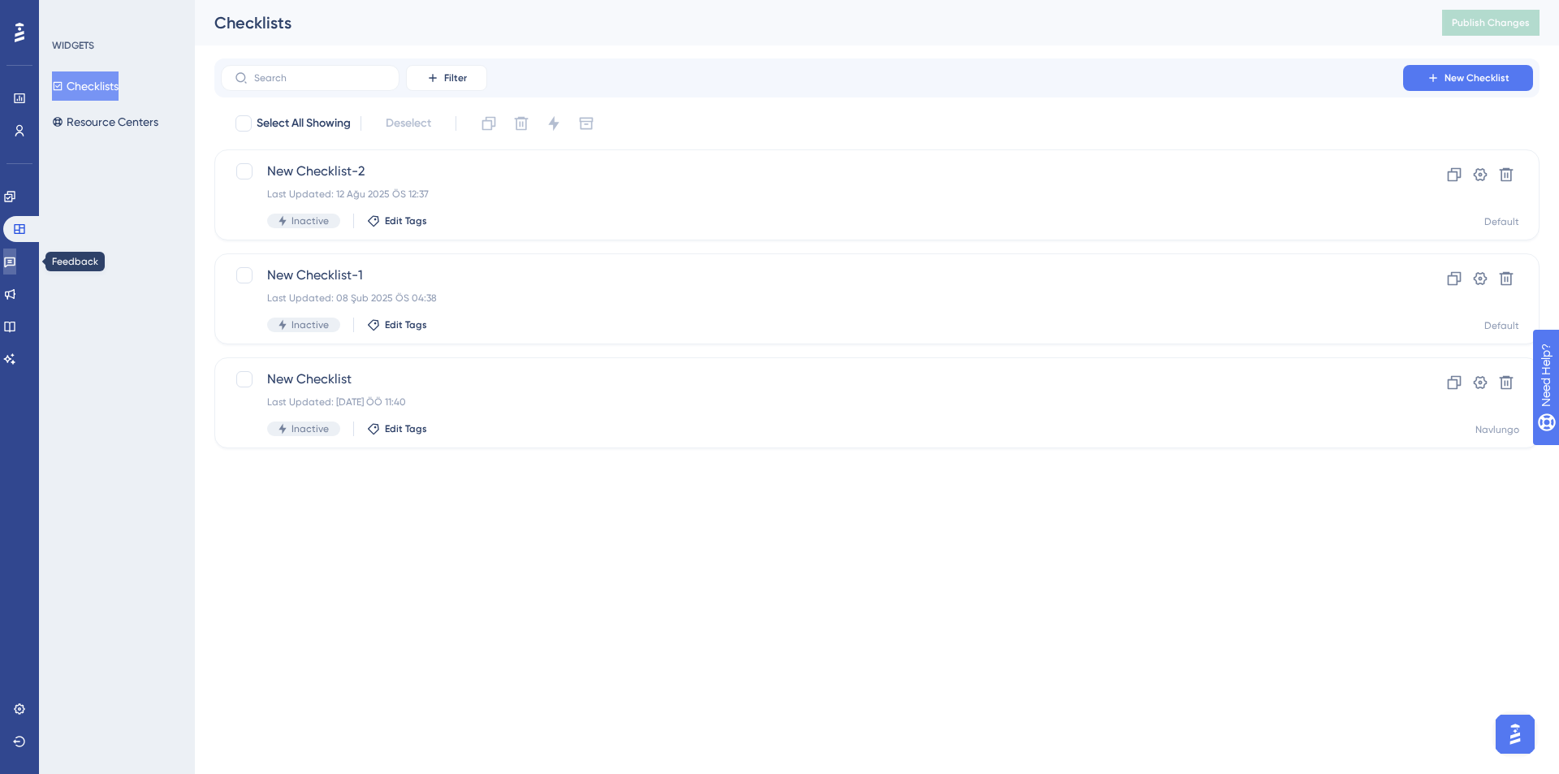
click at [15, 264] on icon at bounding box center [9, 261] width 13 height 13
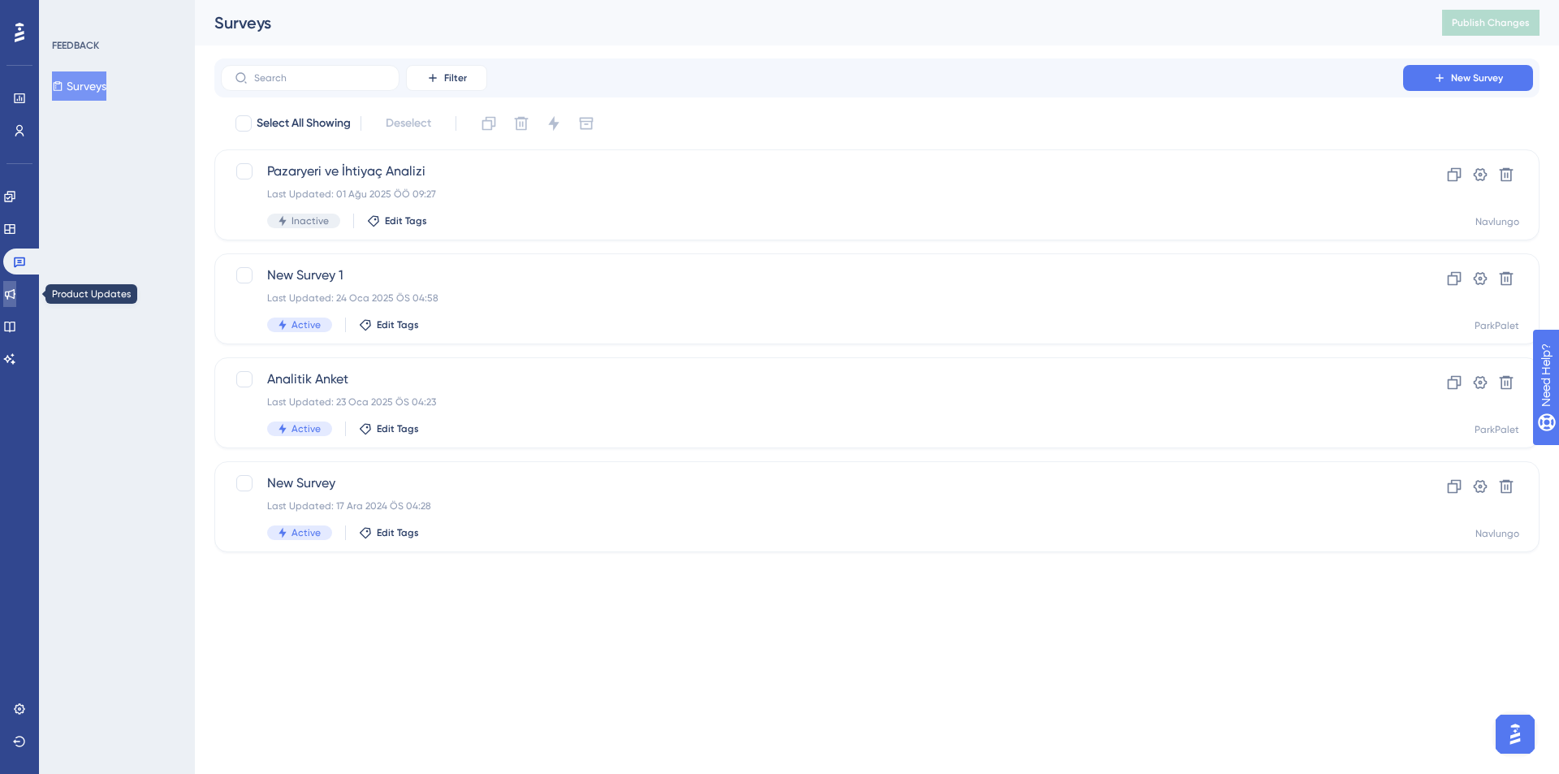
click at [16, 298] on icon at bounding box center [9, 293] width 13 height 13
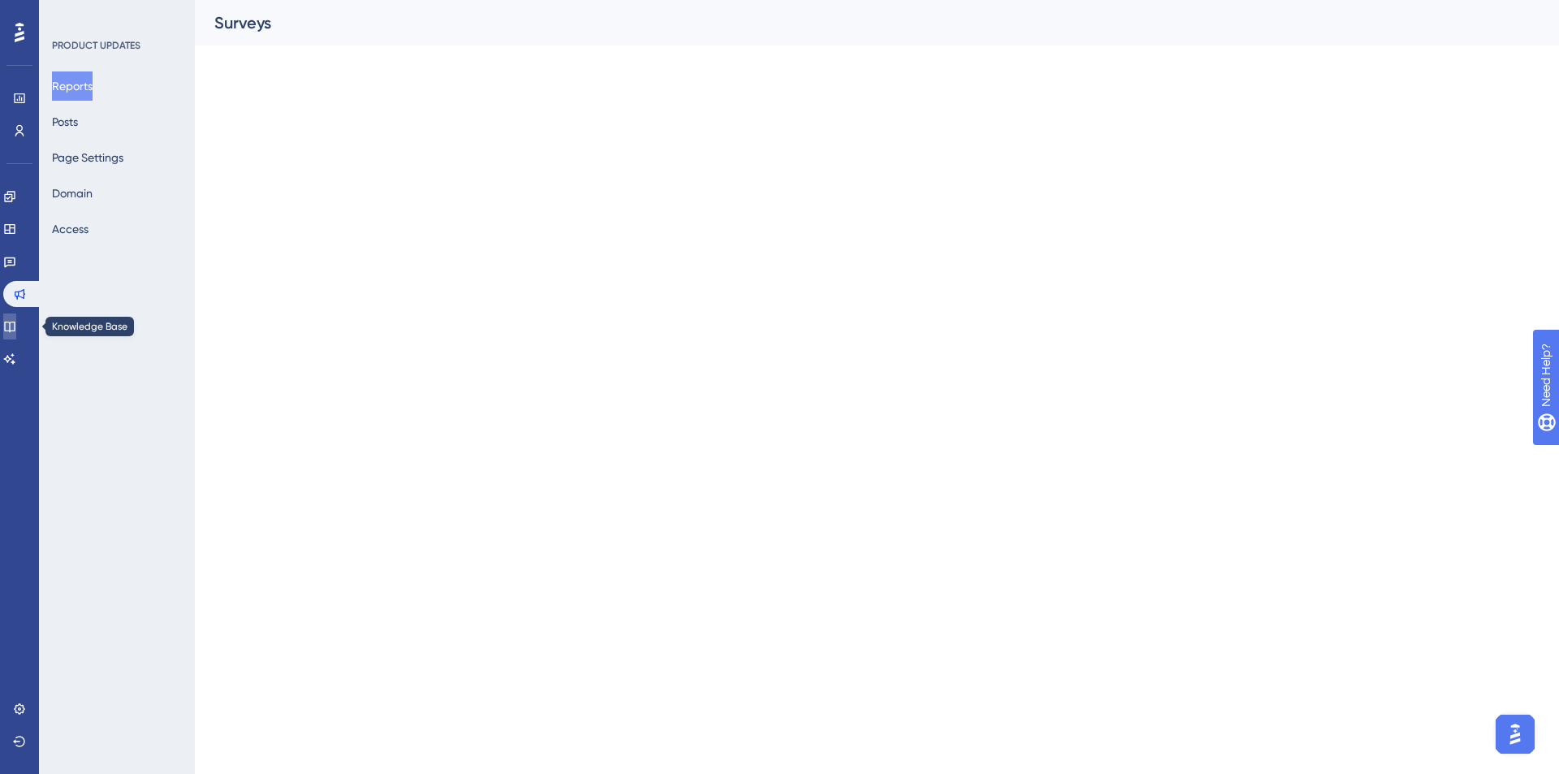
click at [16, 325] on icon at bounding box center [9, 326] width 13 height 13
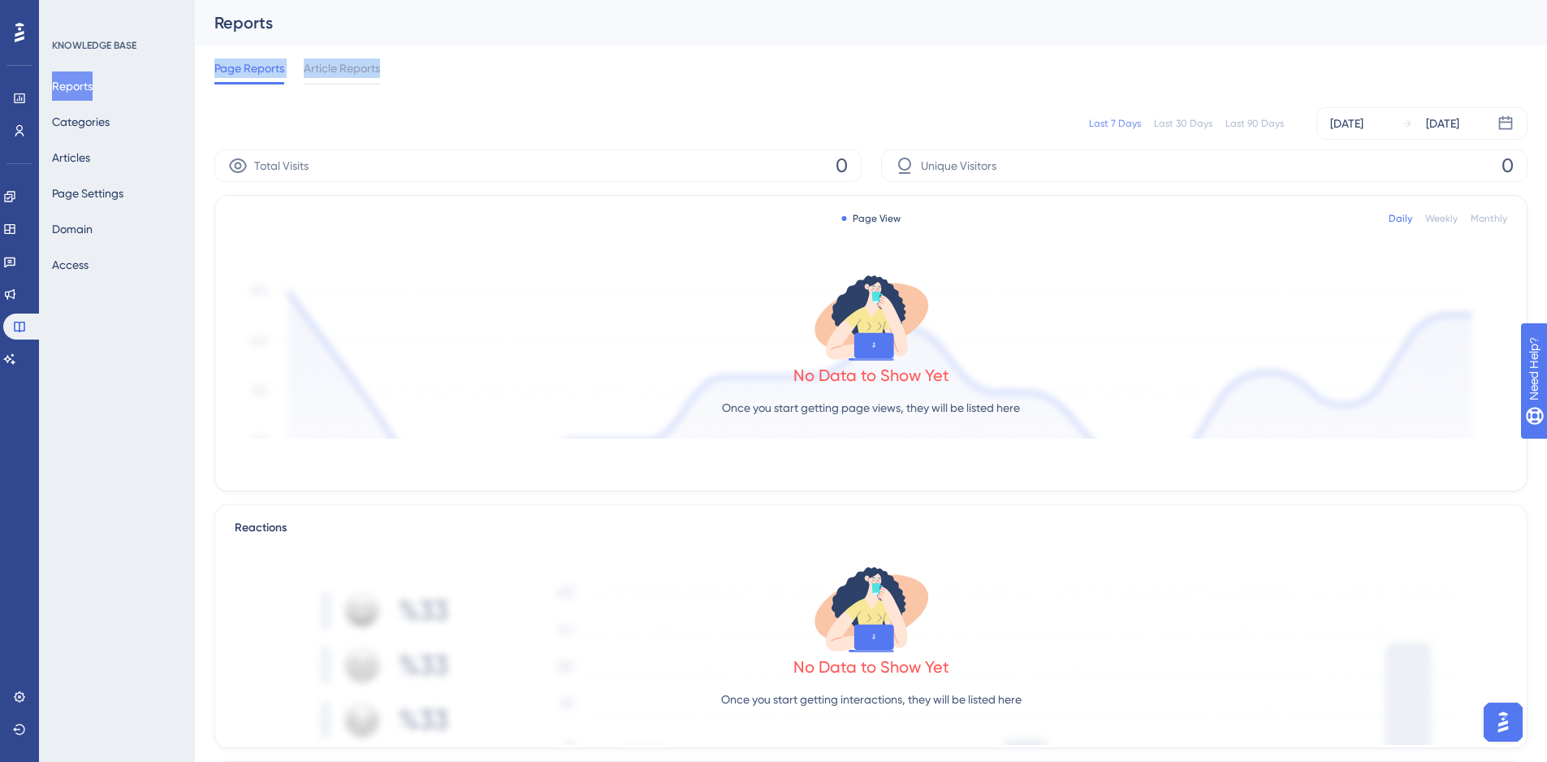
click at [643, 138] on div "Last 7 Days Last 30 Days Last 90 Days Oct 09 2025 Oct 15 2025" at bounding box center [870, 123] width 1313 height 32
click at [16, 301] on link at bounding box center [9, 294] width 13 height 26
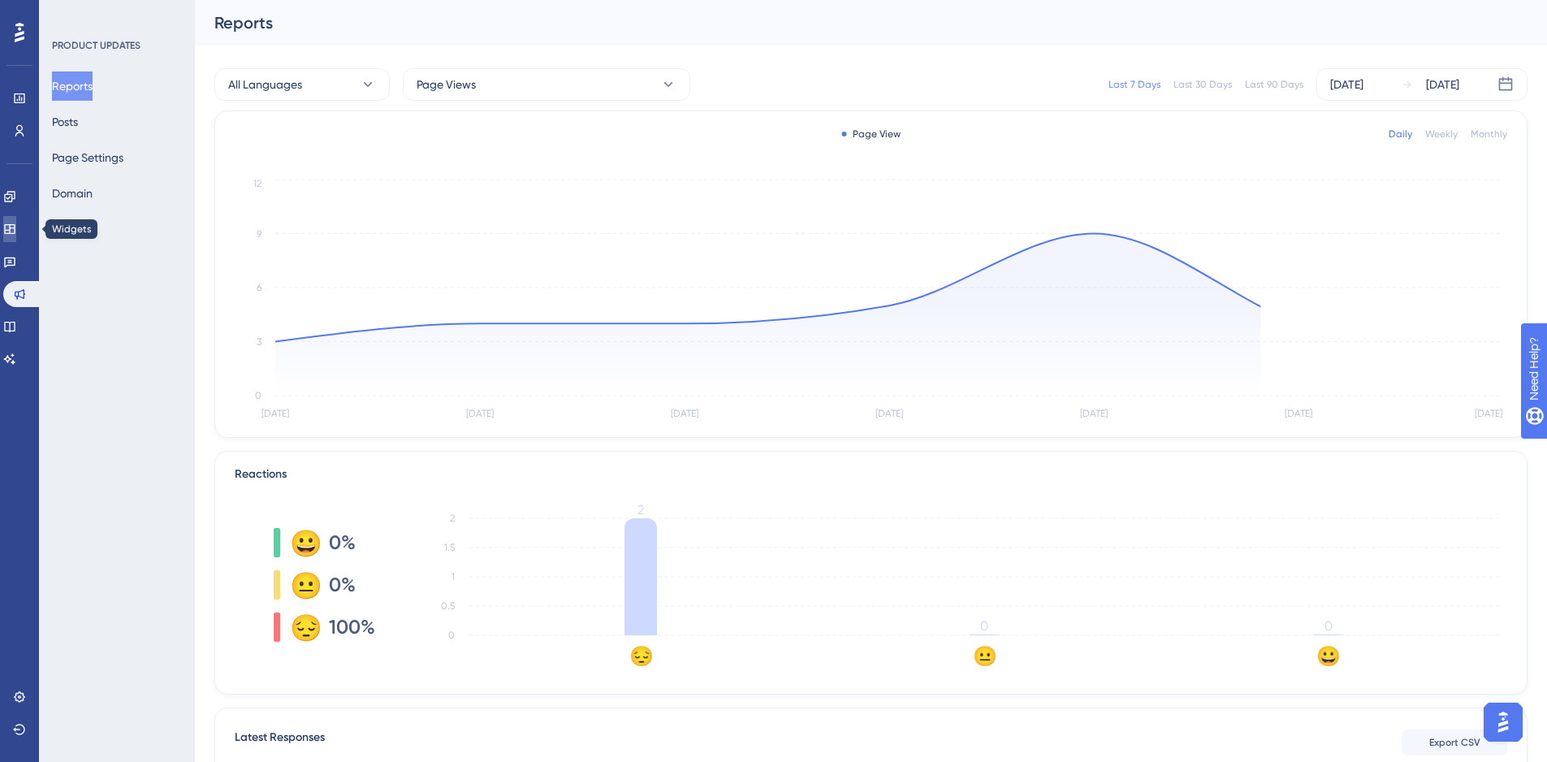
click at [15, 228] on icon at bounding box center [9, 229] width 11 height 10
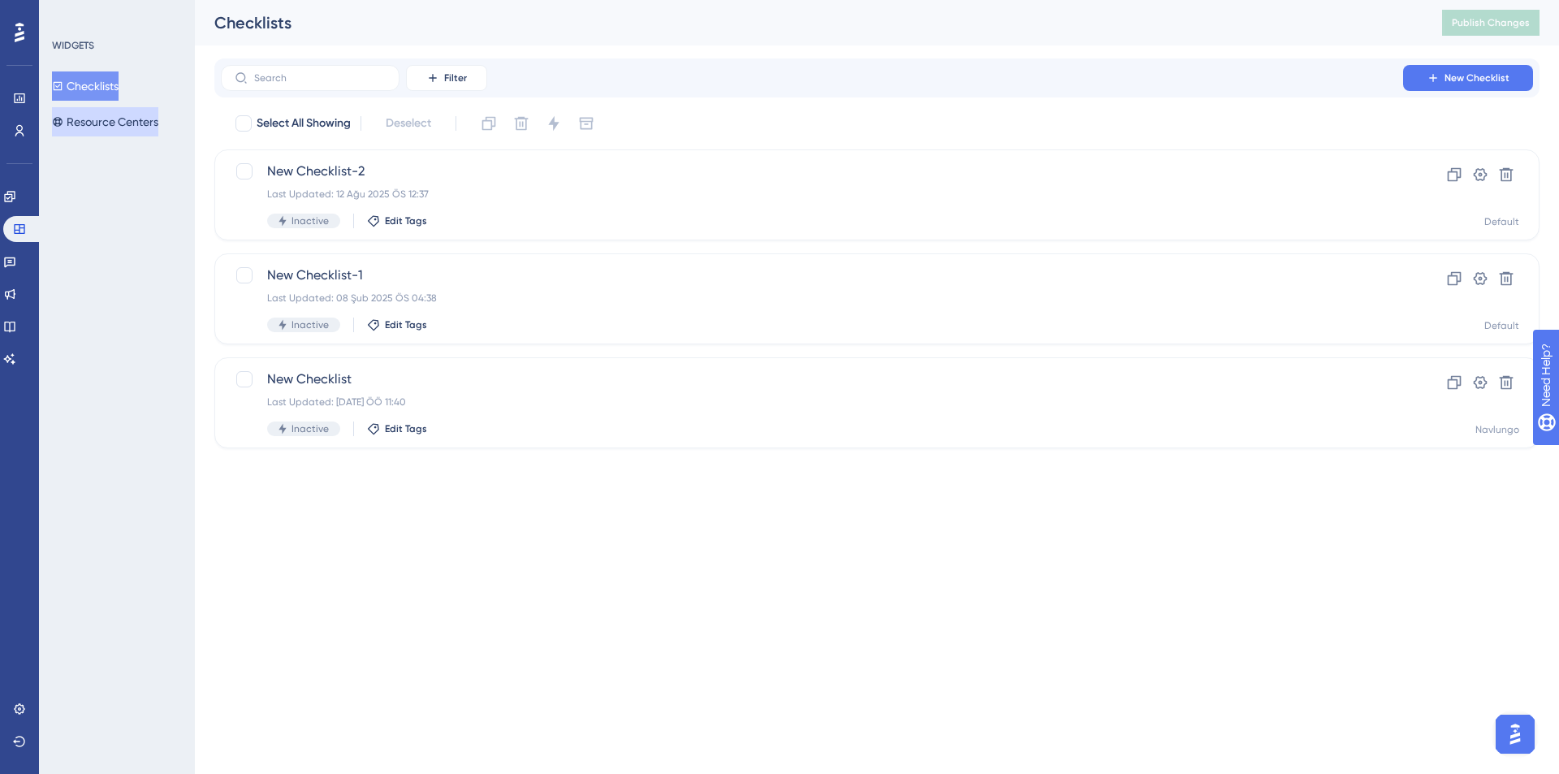
click at [117, 123] on button "Resource Centers" at bounding box center [105, 121] width 106 height 29
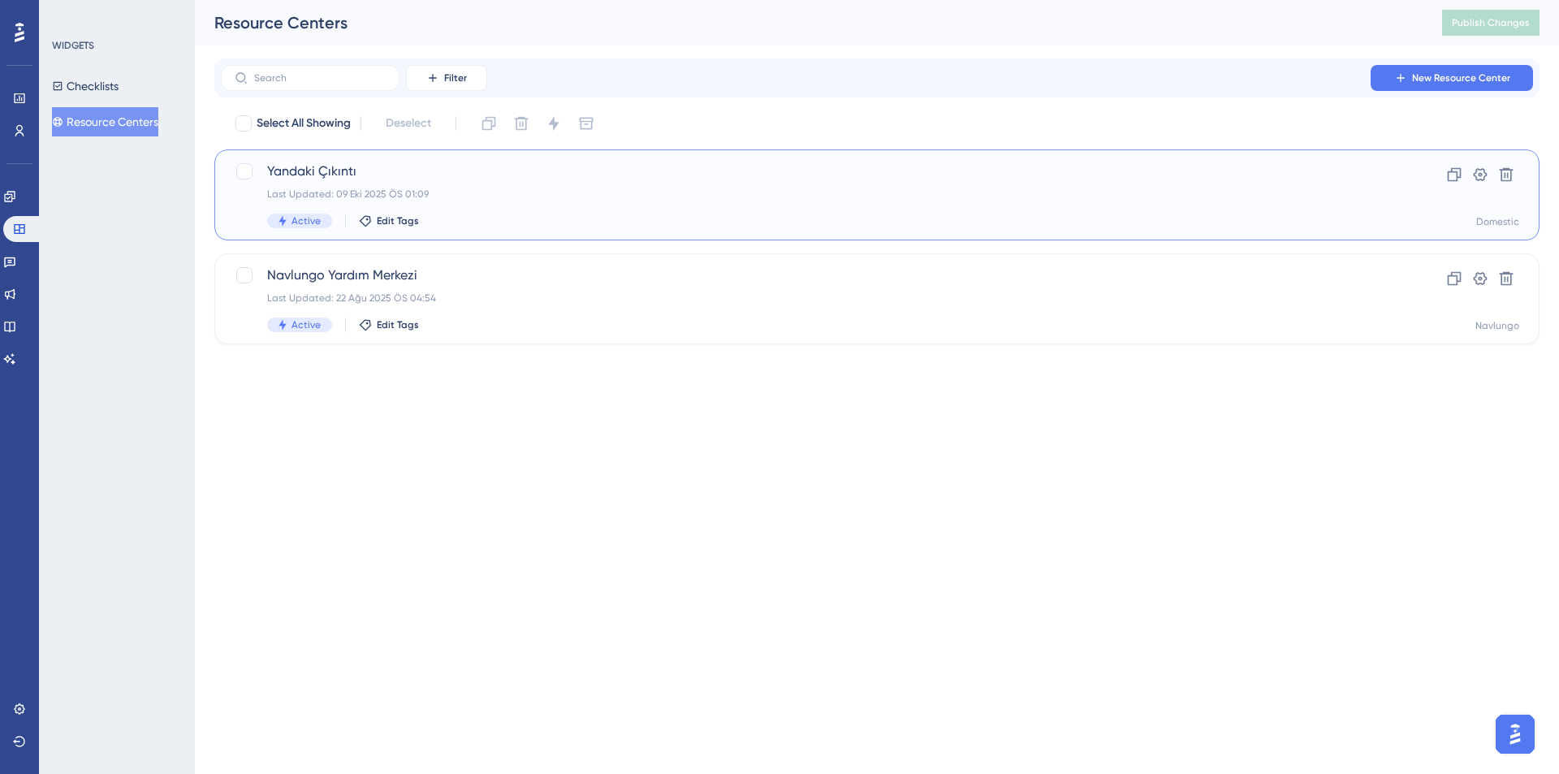
click at [576, 209] on div "Yandaki Çıkıntı Last Updated: 09 Eki 2025 ÖS 01:09 Active Edit Tags" at bounding box center [812, 195] width 1090 height 67
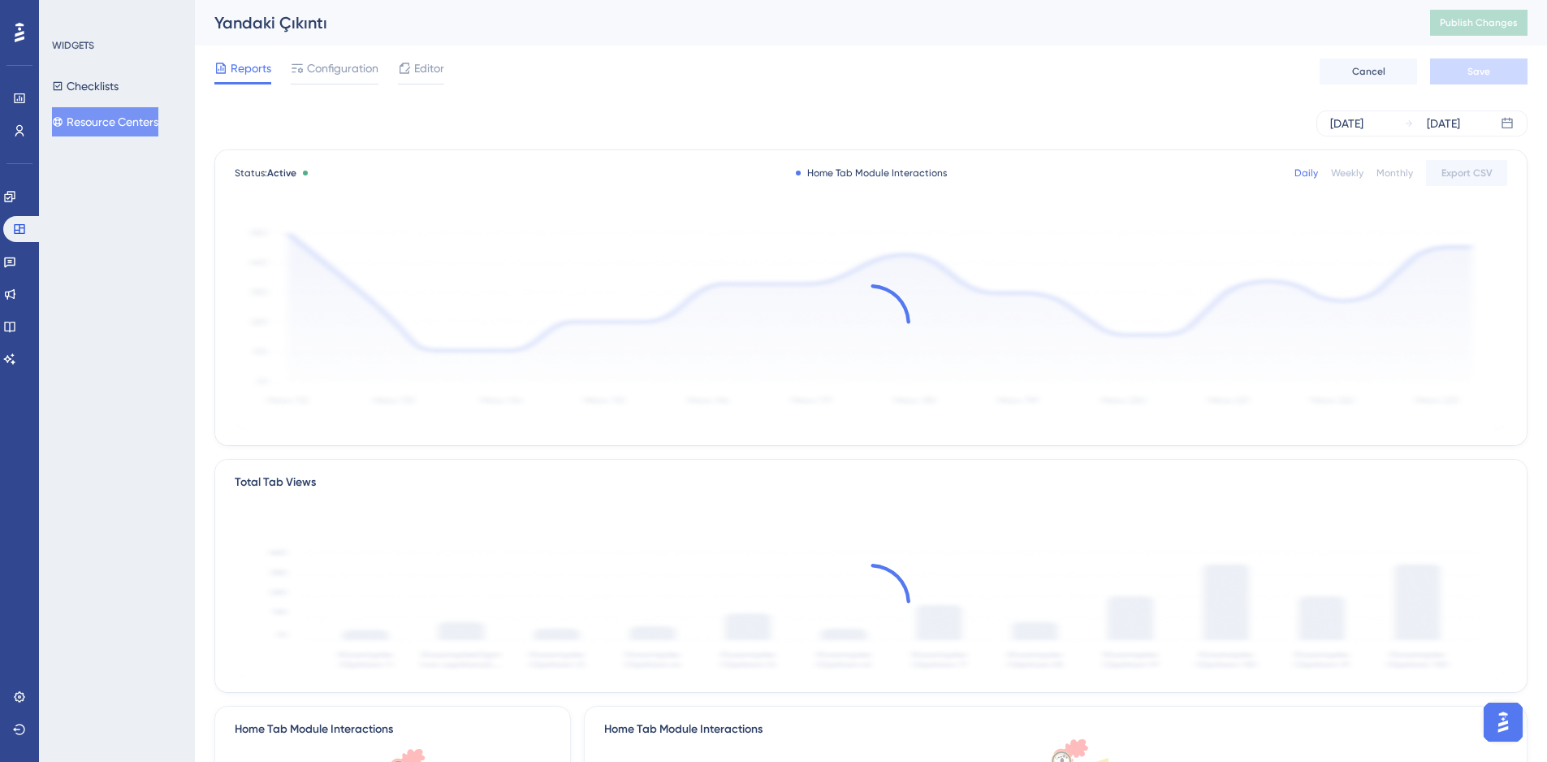
click at [889, 101] on div "Oct 09 2025 Oct 15 2025" at bounding box center [870, 123] width 1313 height 52
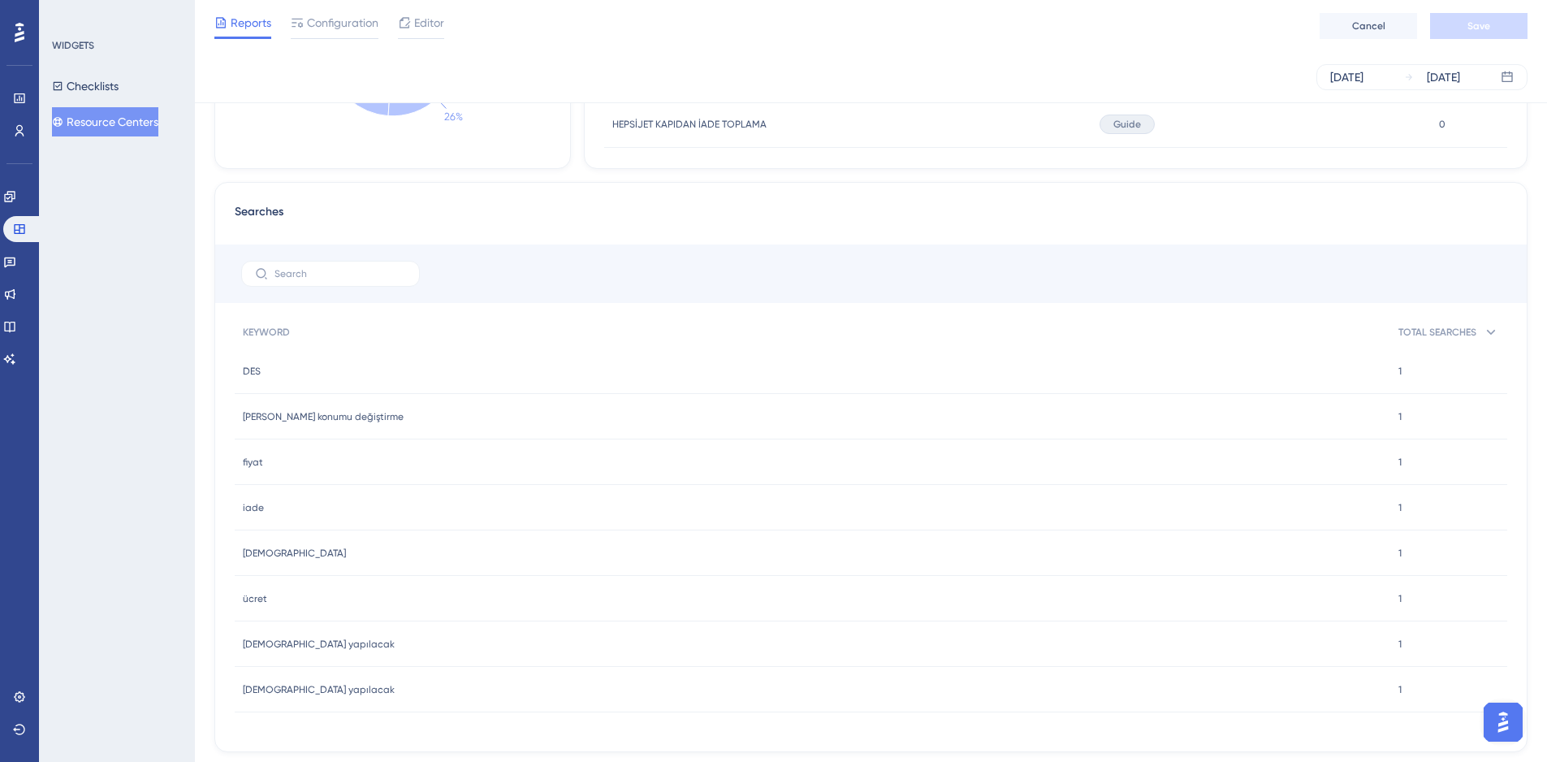
scroll to position [901, 0]
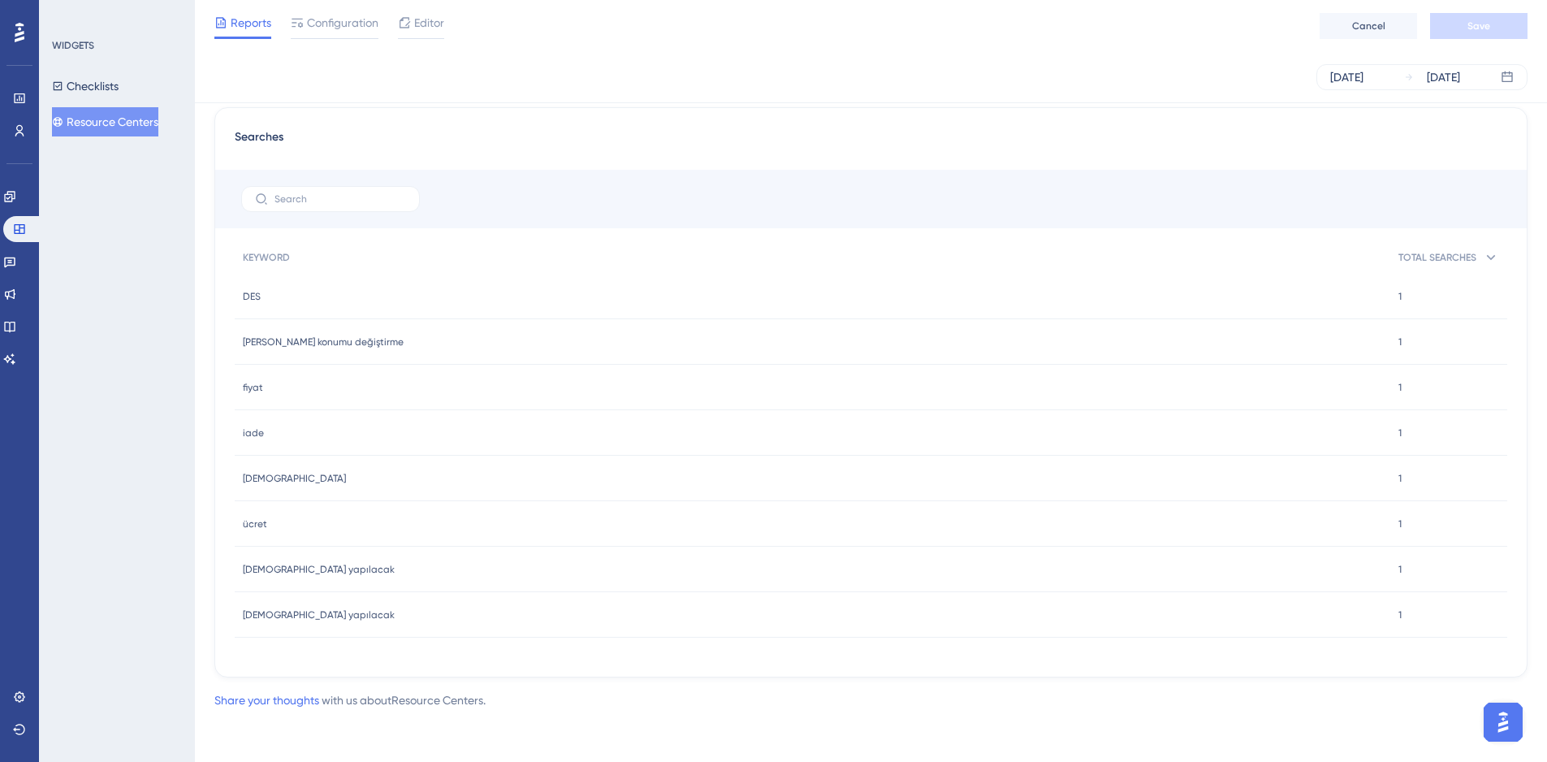
click at [350, 338] on span "ana depo konumu değiştirme" at bounding box center [323, 341] width 161 height 13
click at [11, 227] on link at bounding box center [22, 229] width 39 height 26
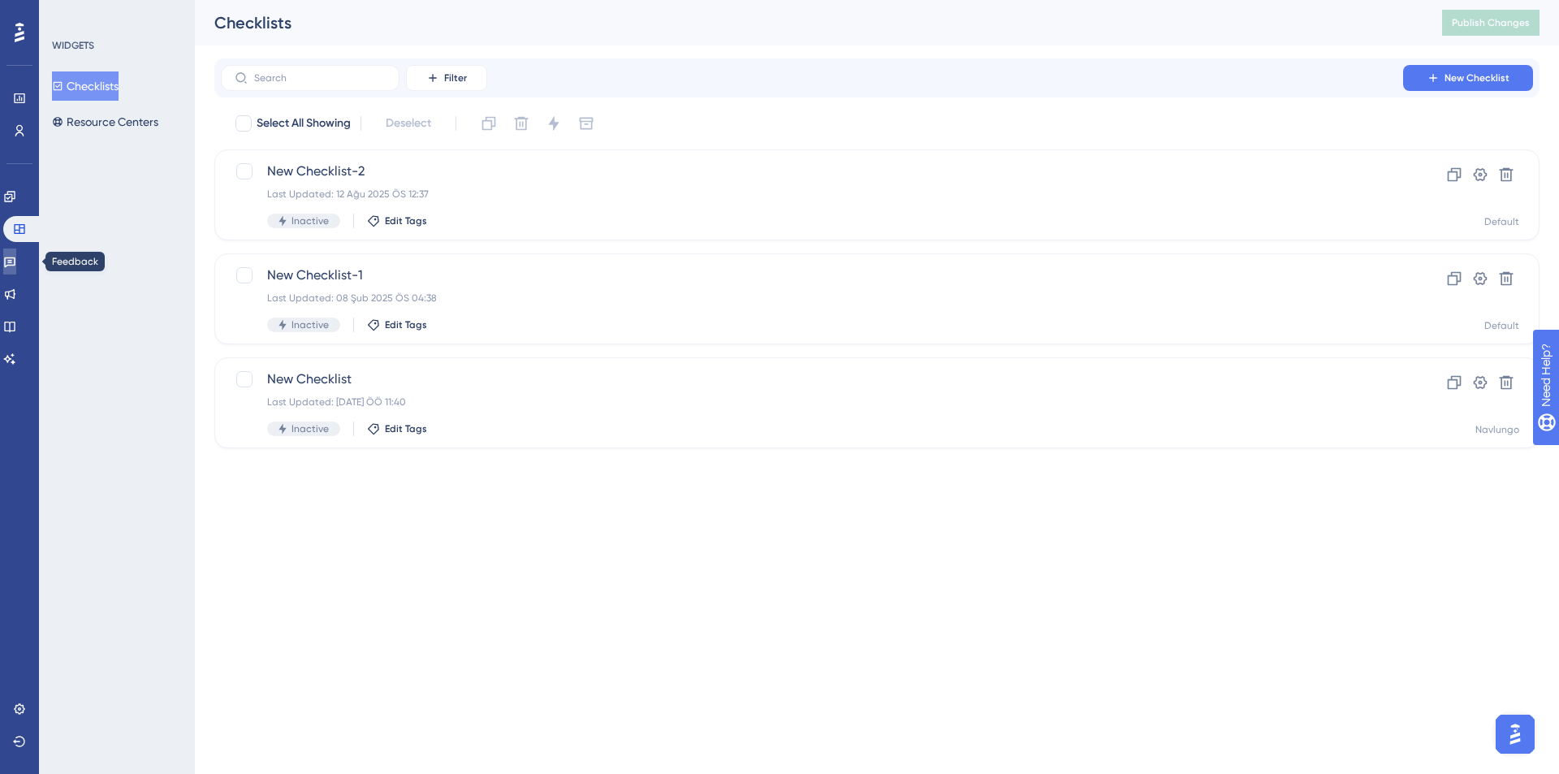
click at [16, 268] on link at bounding box center [9, 261] width 13 height 26
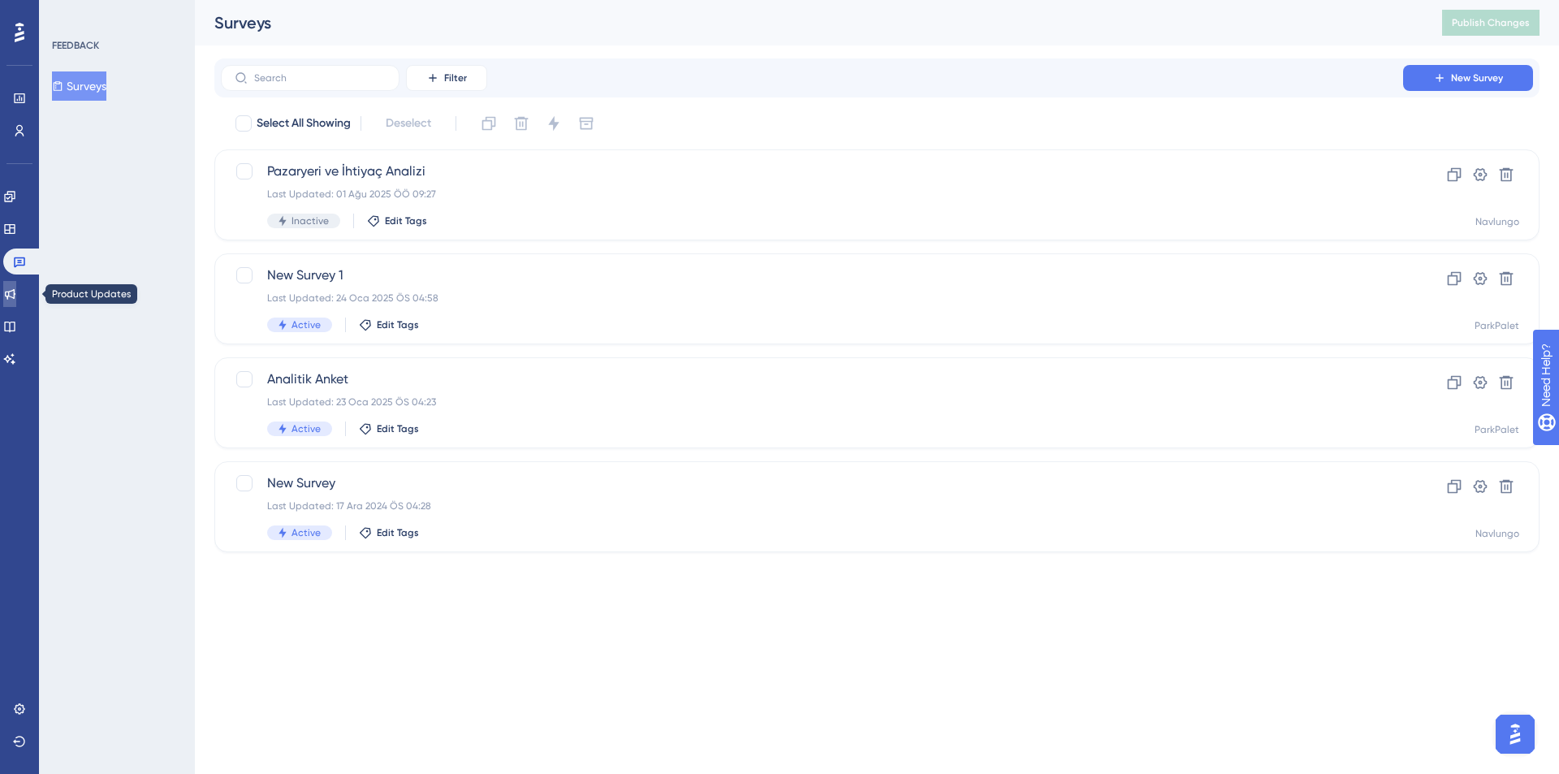
click at [15, 296] on icon at bounding box center [10, 294] width 11 height 11
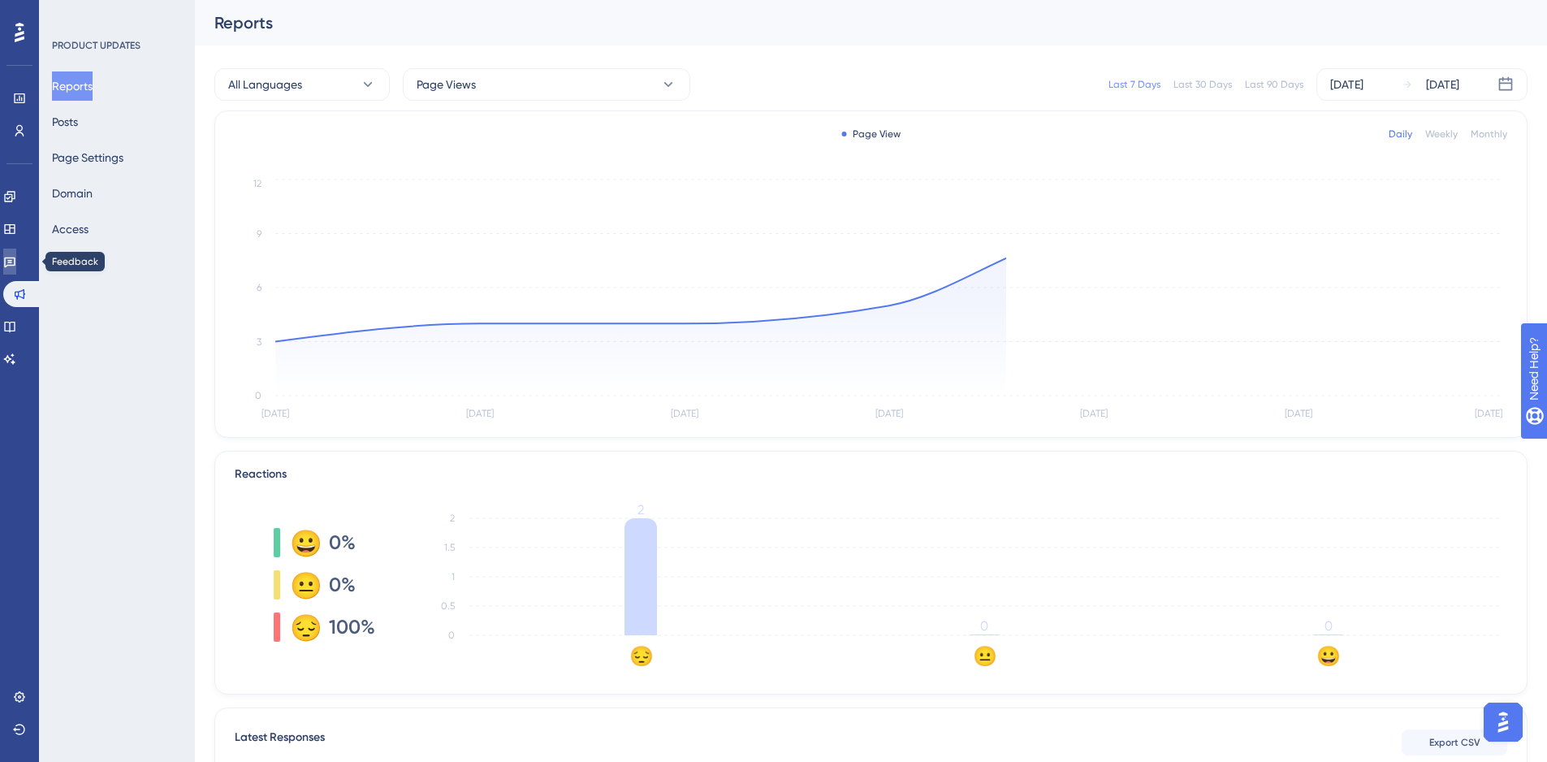
click at [16, 264] on icon at bounding box center [9, 261] width 13 height 13
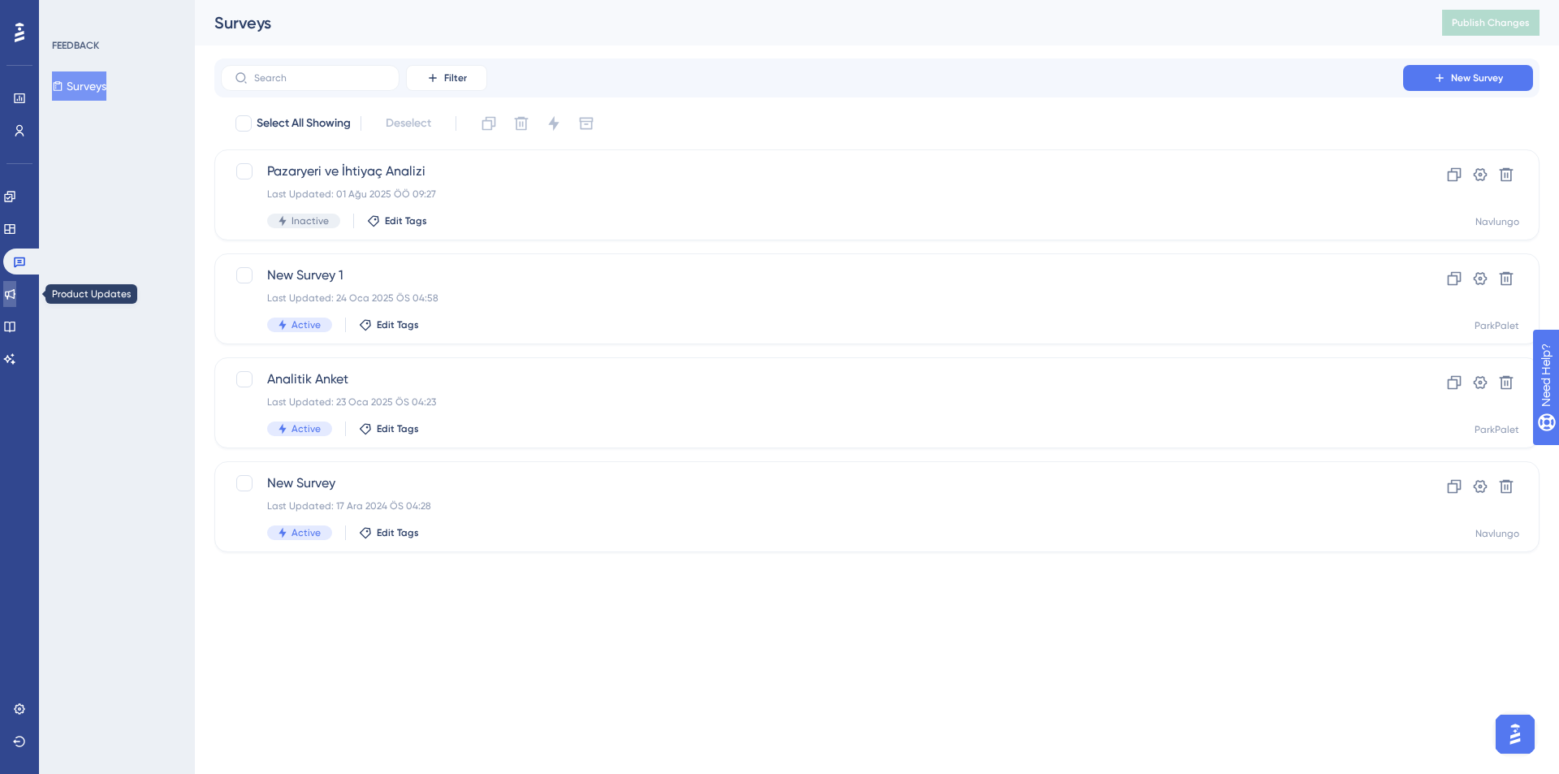
click at [16, 302] on link at bounding box center [9, 294] width 13 height 26
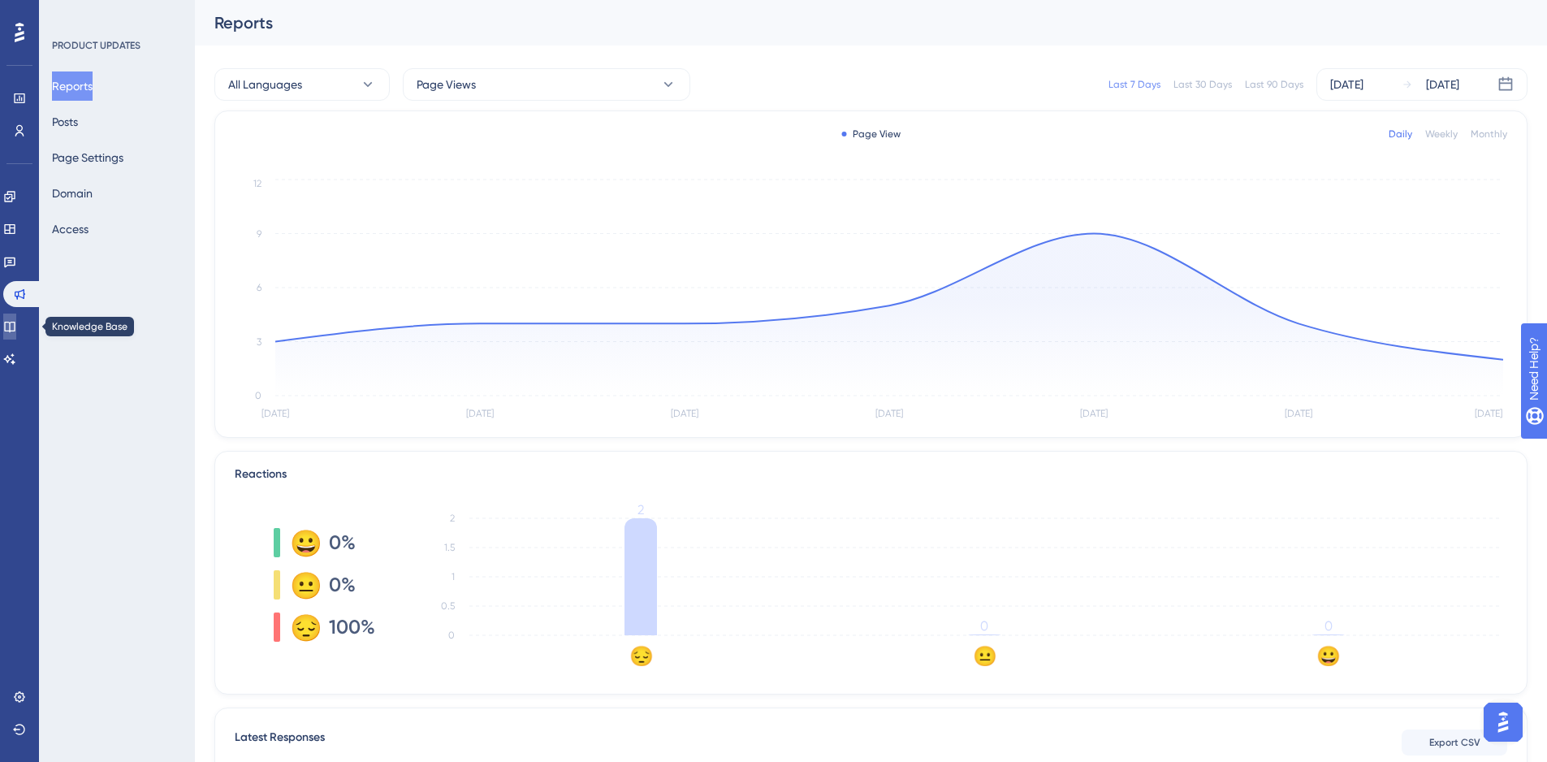
click at [16, 326] on icon at bounding box center [9, 326] width 13 height 13
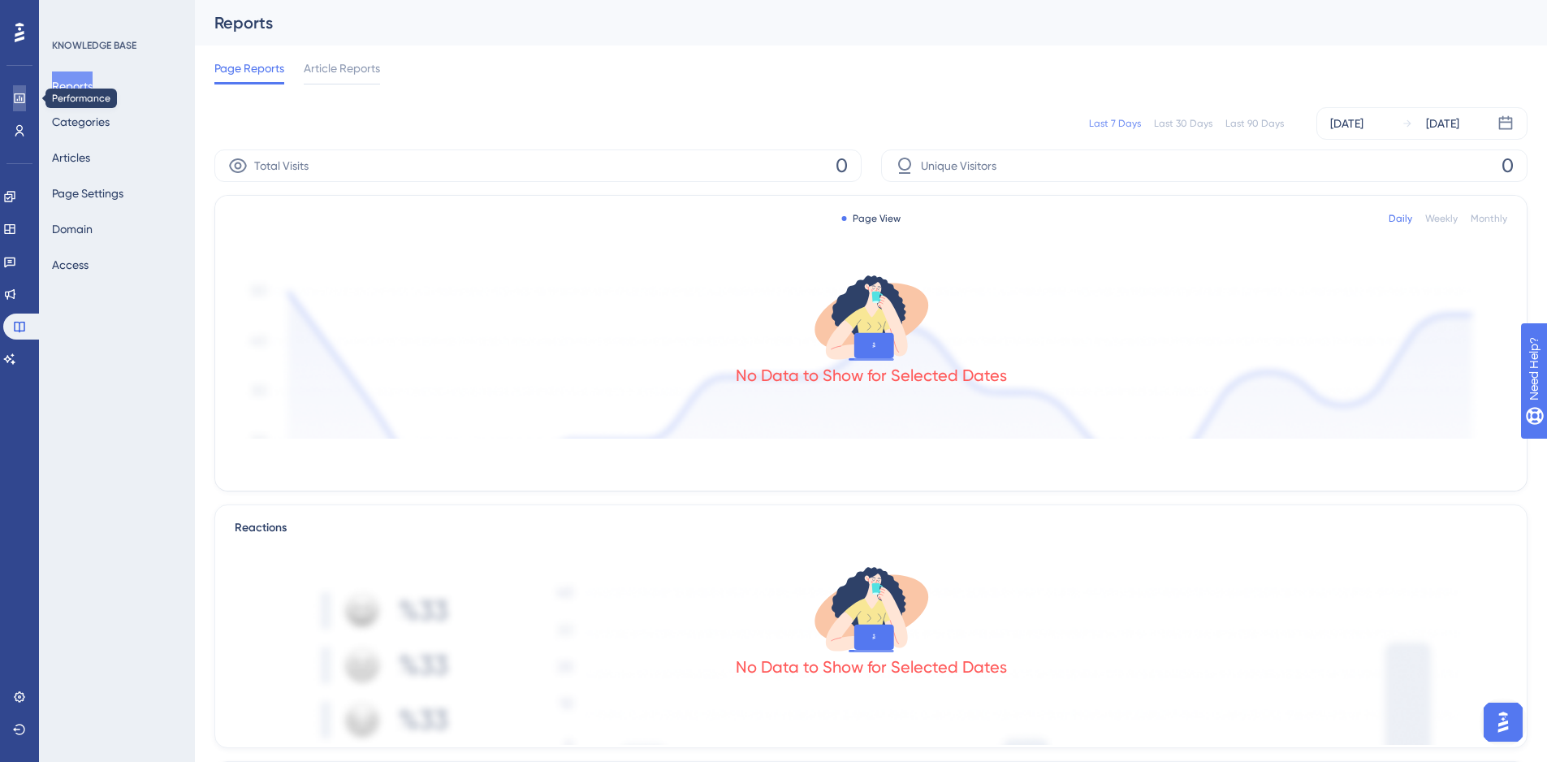
click at [19, 93] on icon at bounding box center [19, 98] width 11 height 10
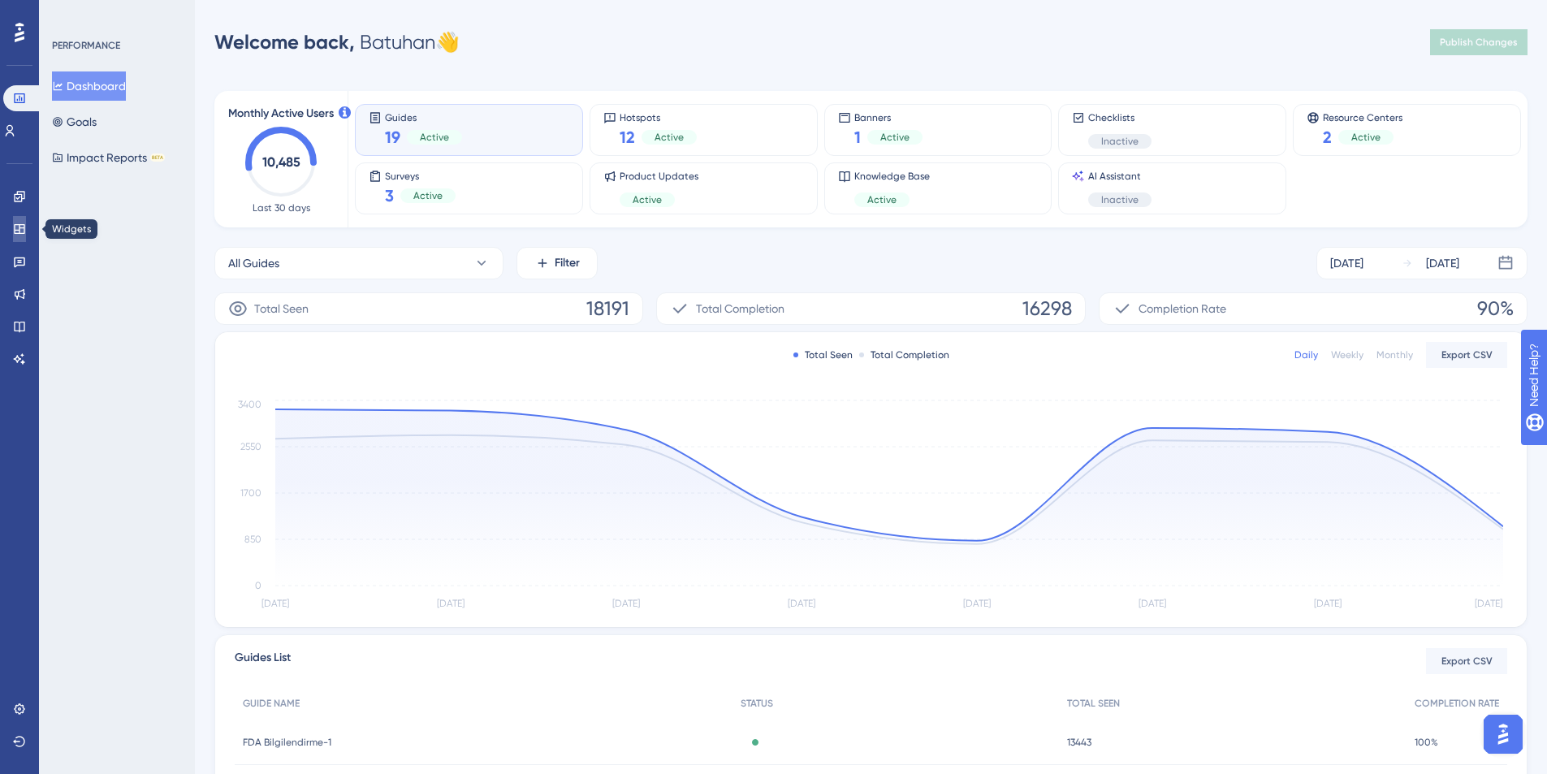
click at [19, 229] on icon at bounding box center [19, 228] width 13 height 13
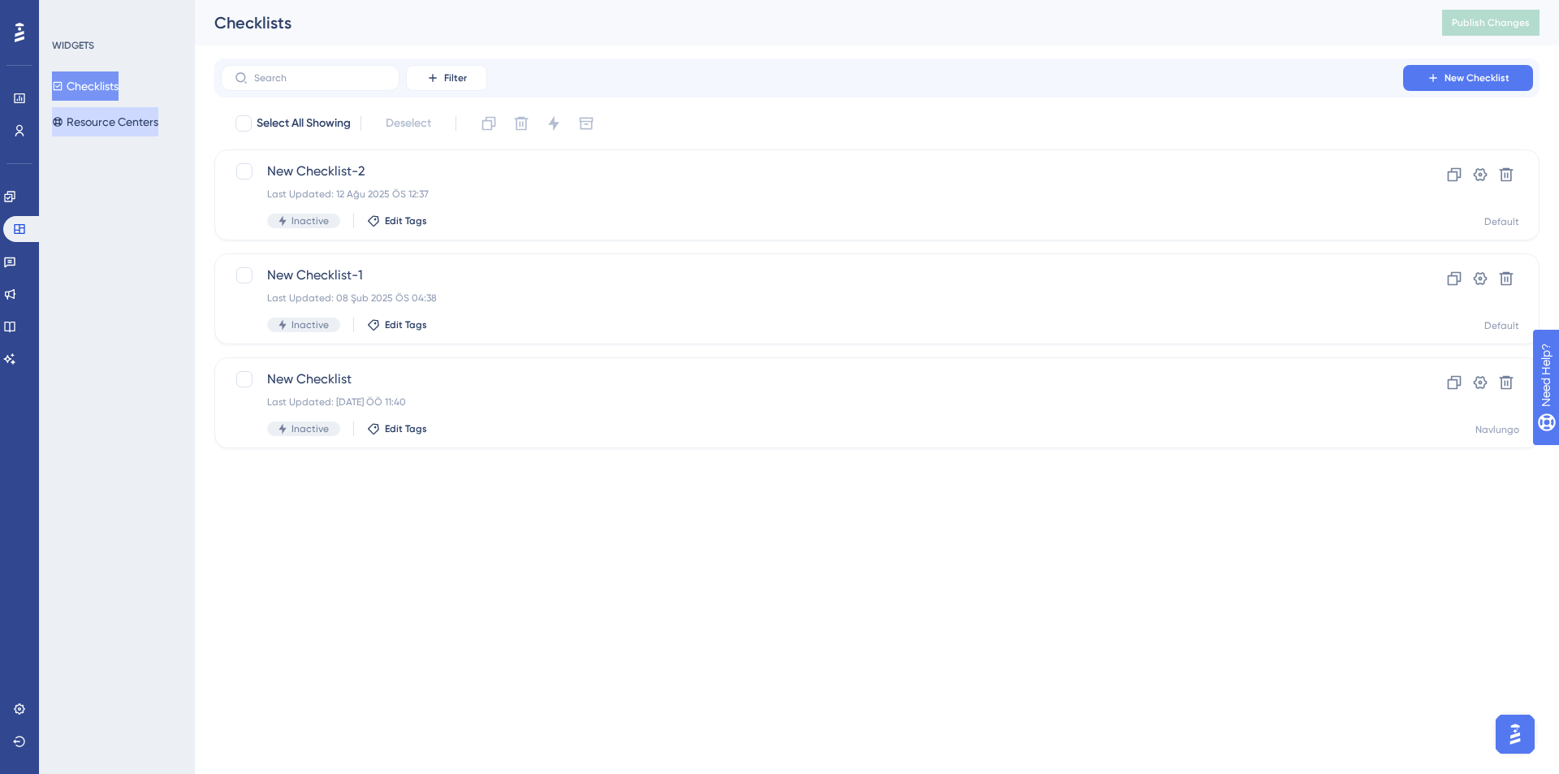
click at [90, 123] on button "Resource Centers" at bounding box center [105, 121] width 106 height 29
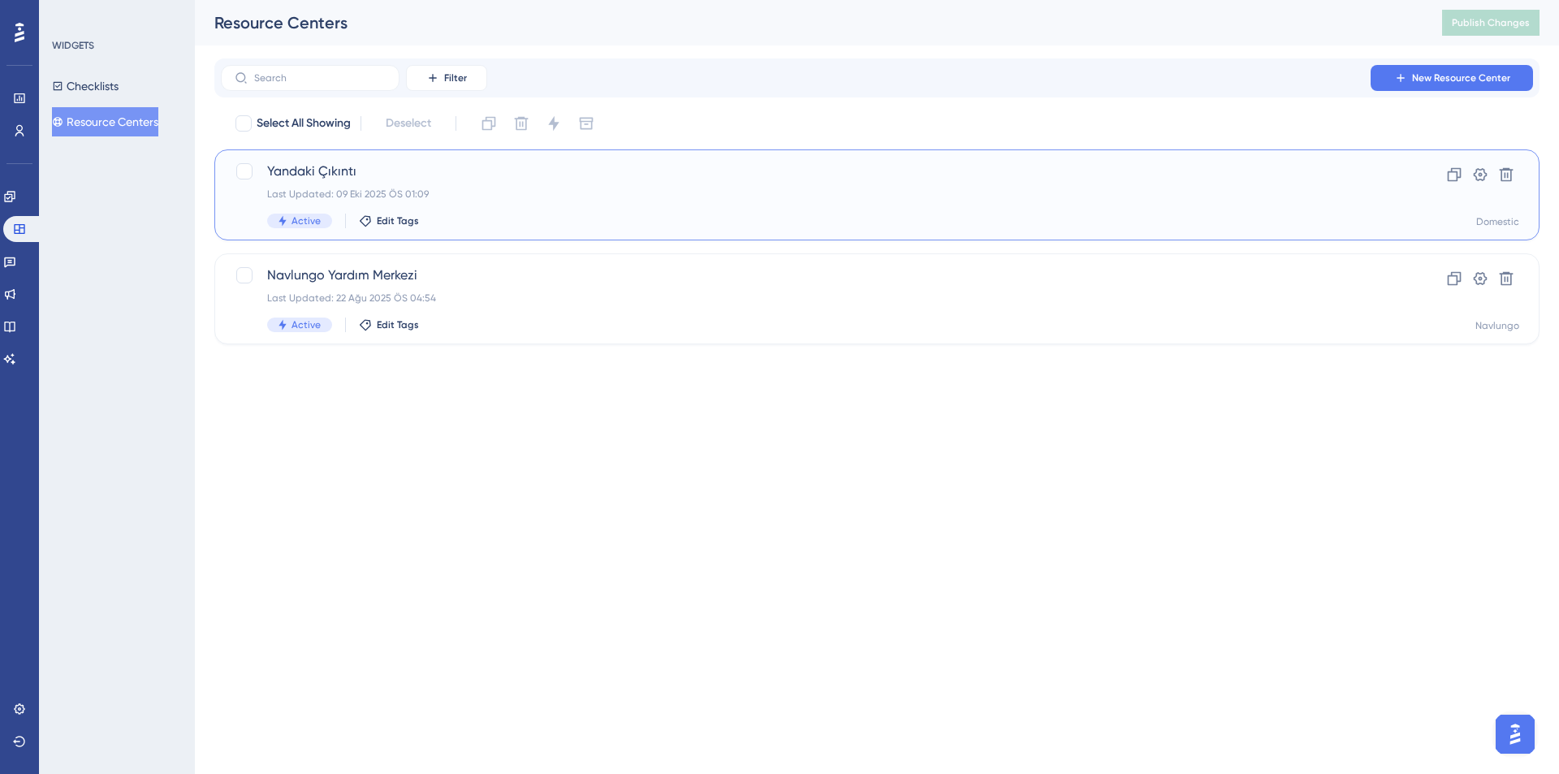
click at [475, 195] on div "Last Updated: 09 Eki 2025 ÖS 01:09" at bounding box center [812, 194] width 1090 height 13
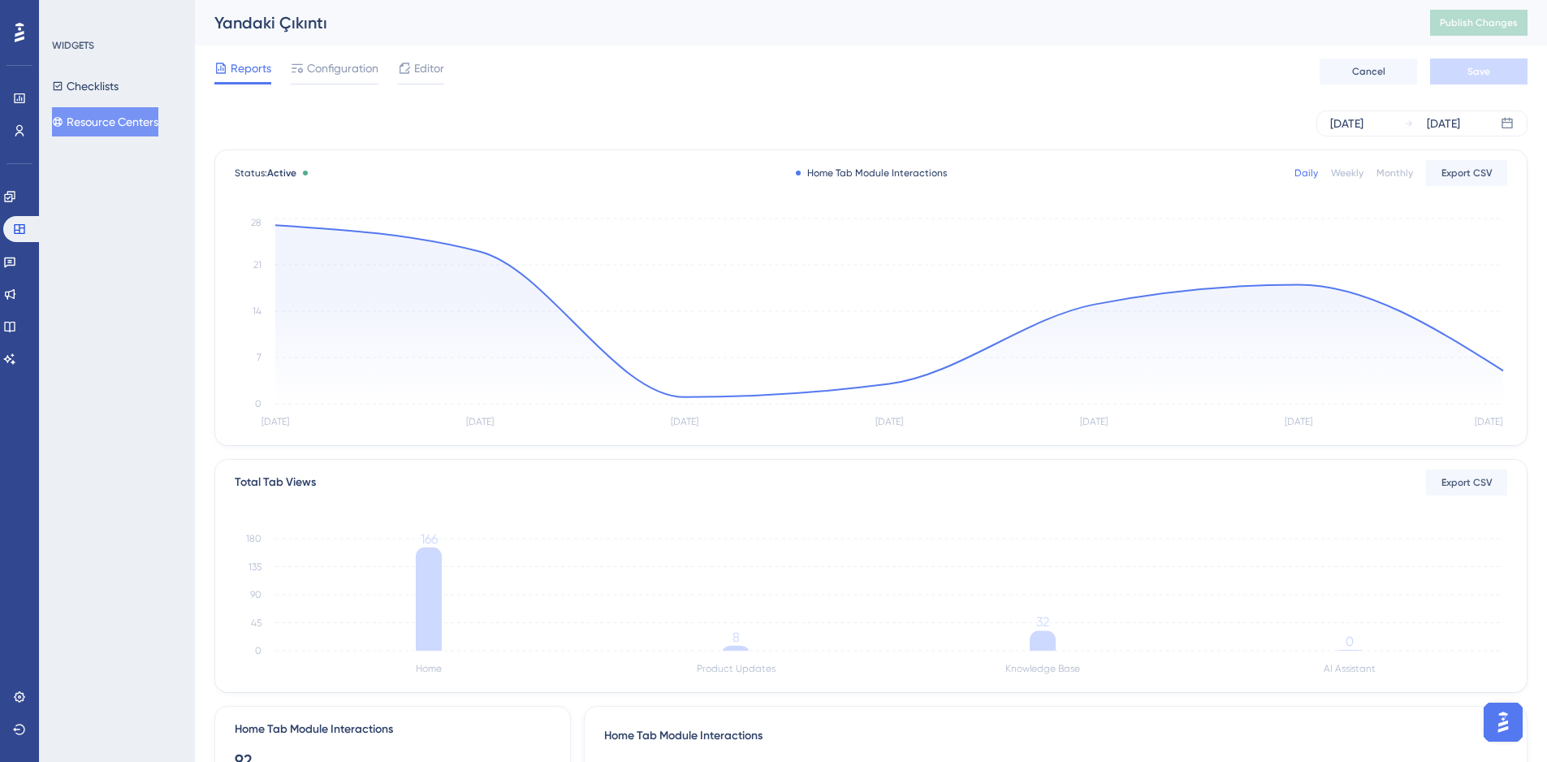
click at [1380, 171] on div "Monthly" at bounding box center [1394, 172] width 37 height 13
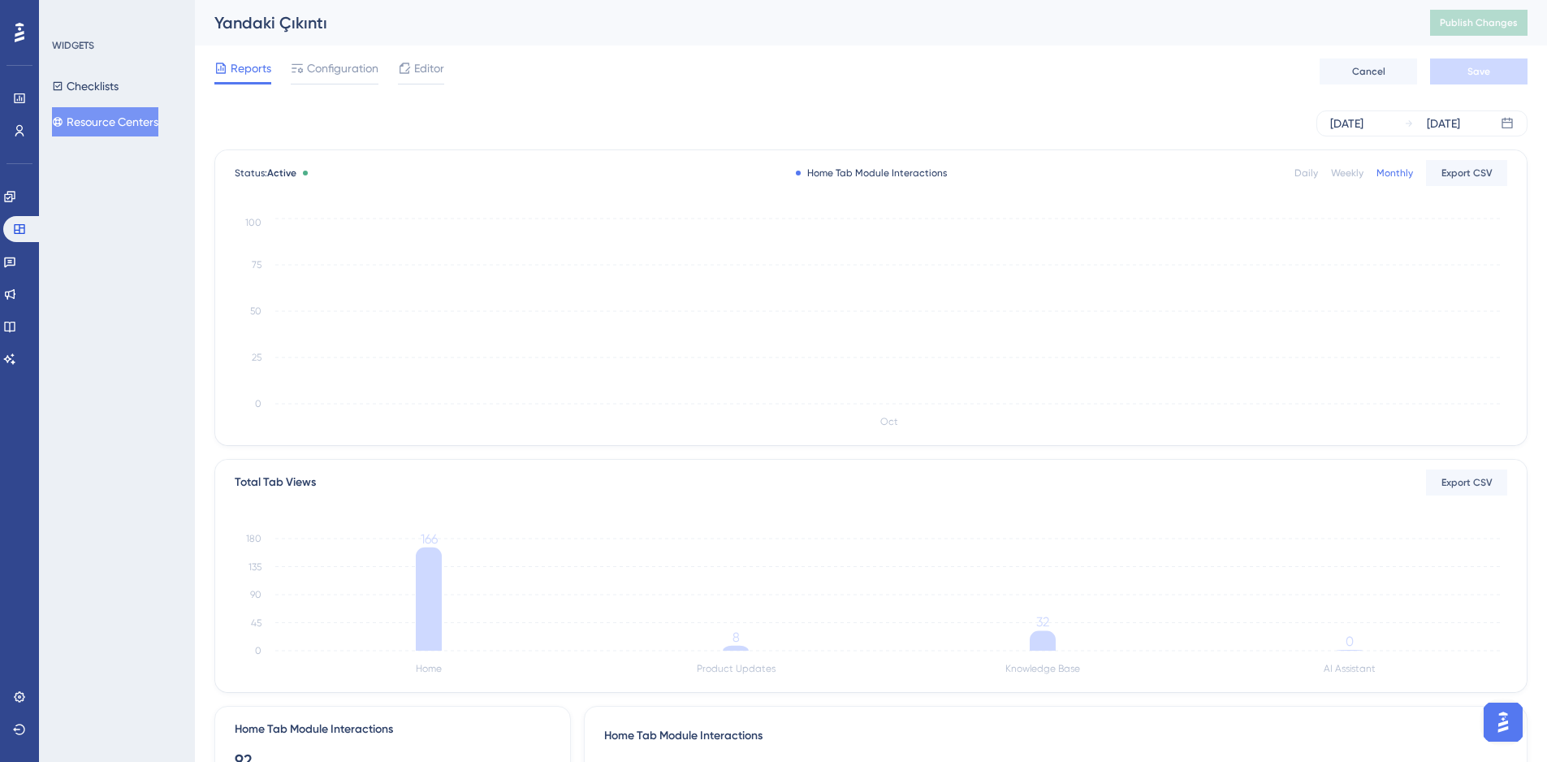
click at [1310, 174] on div "Daily" at bounding box center [1306, 172] width 24 height 13
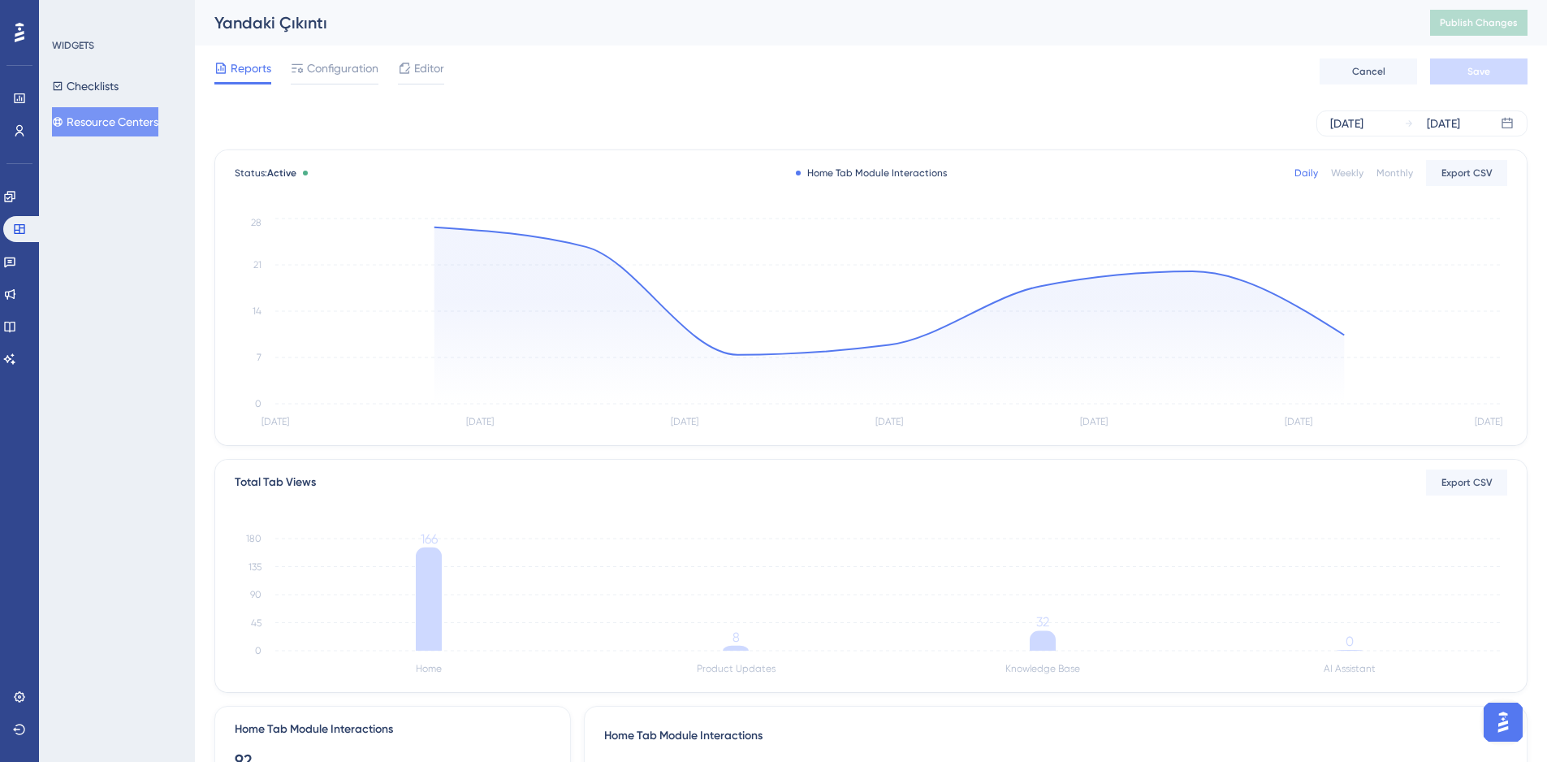
click at [1168, 111] on div "Oct 09 2025 Oct 15 2025" at bounding box center [870, 123] width 1313 height 26
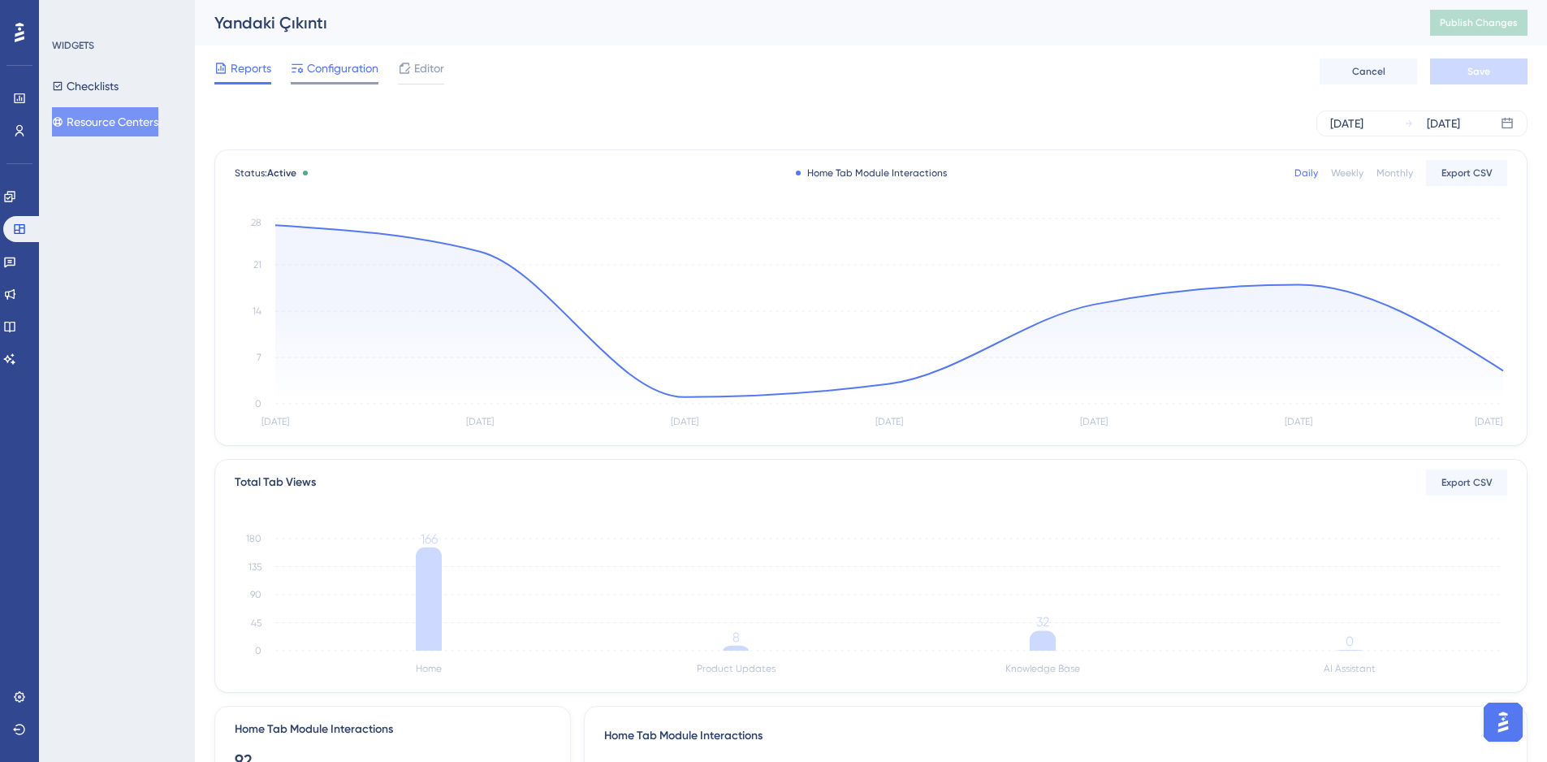
click at [328, 67] on span "Configuration" at bounding box center [342, 67] width 71 height 19
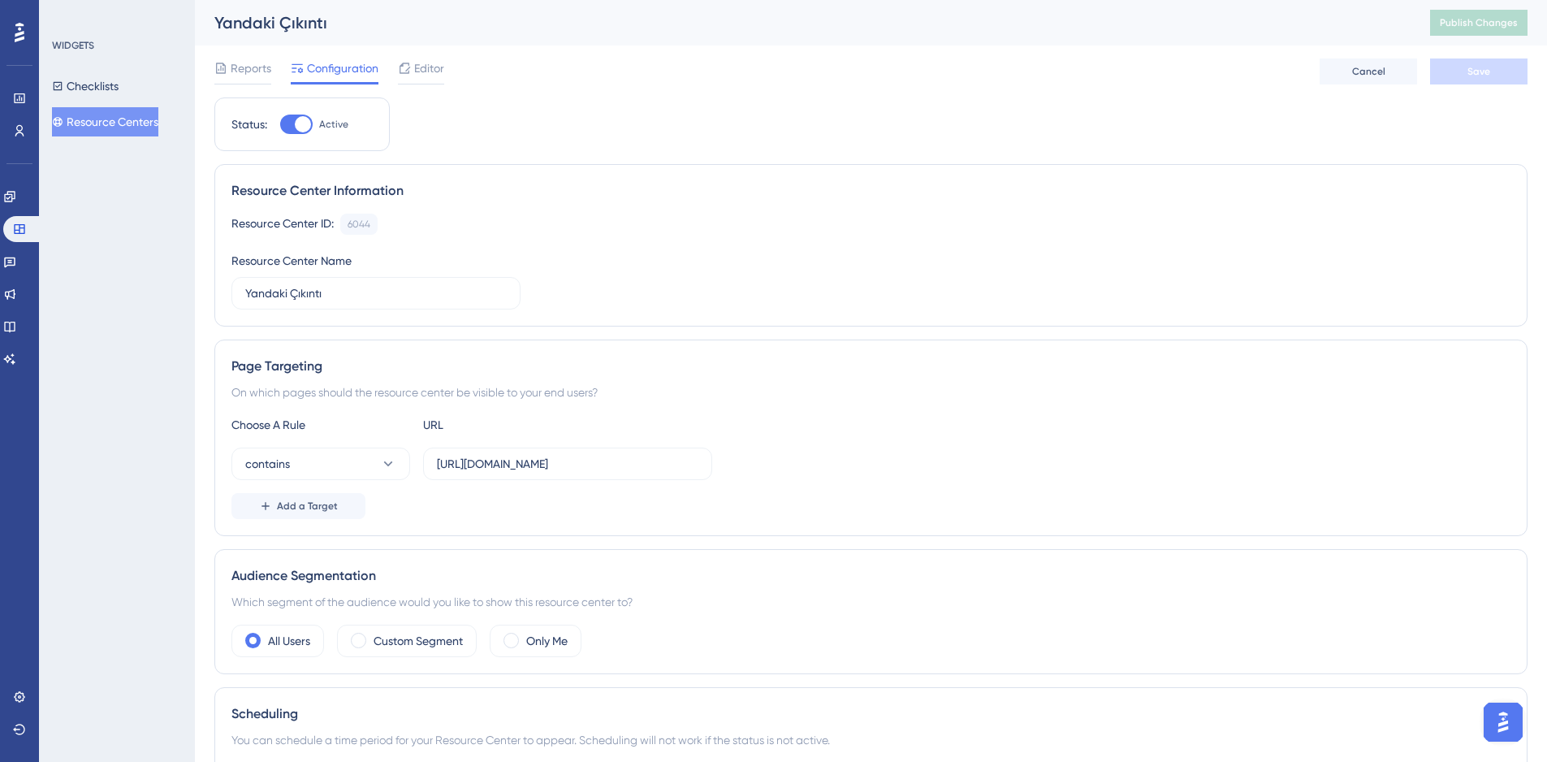
click at [108, 122] on button "Resource Centers" at bounding box center [105, 121] width 106 height 29
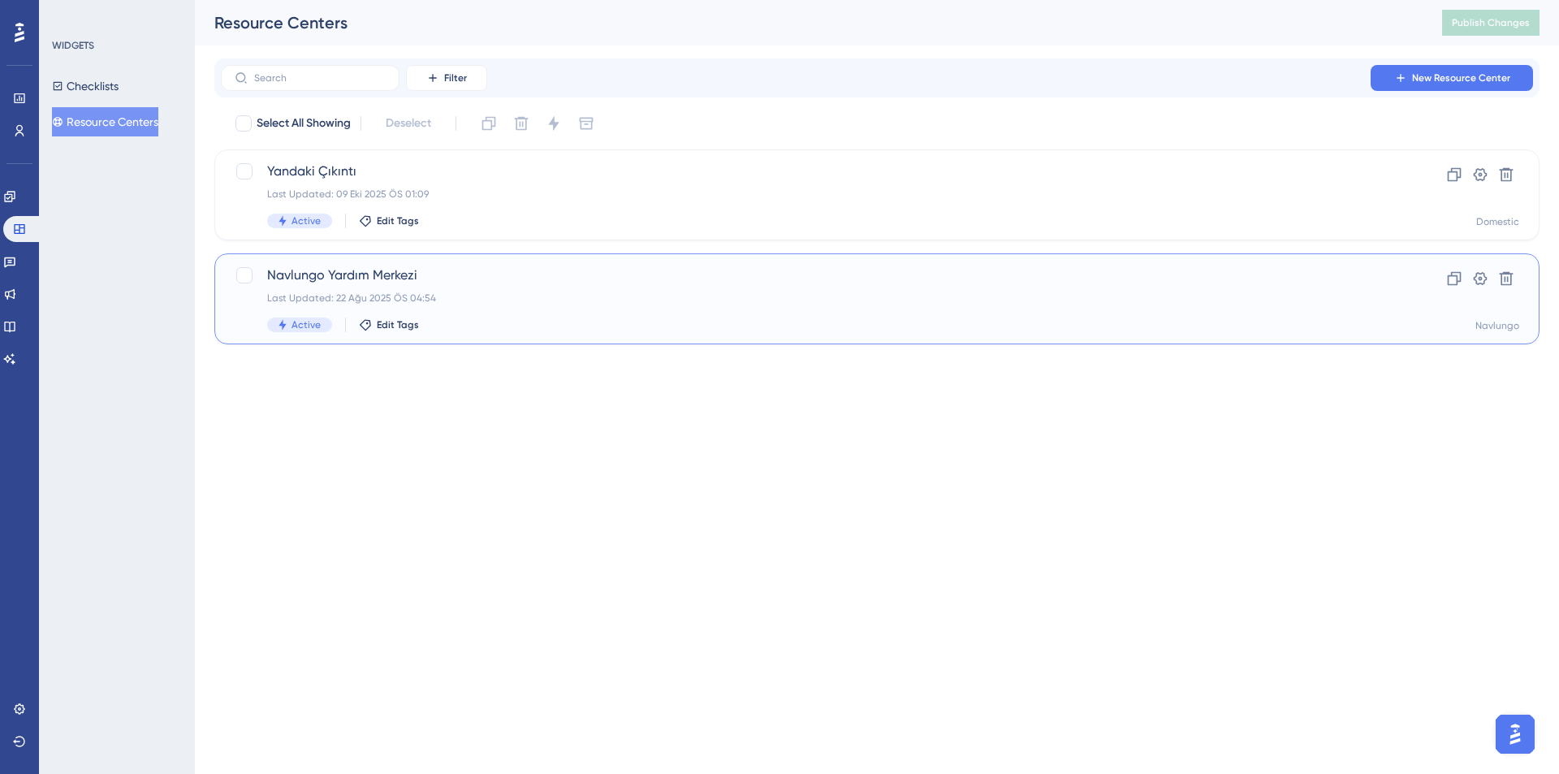
click at [564, 299] on div "Last Updated: 22 Ağu 2025 ÖS 04:54" at bounding box center [812, 298] width 1090 height 13
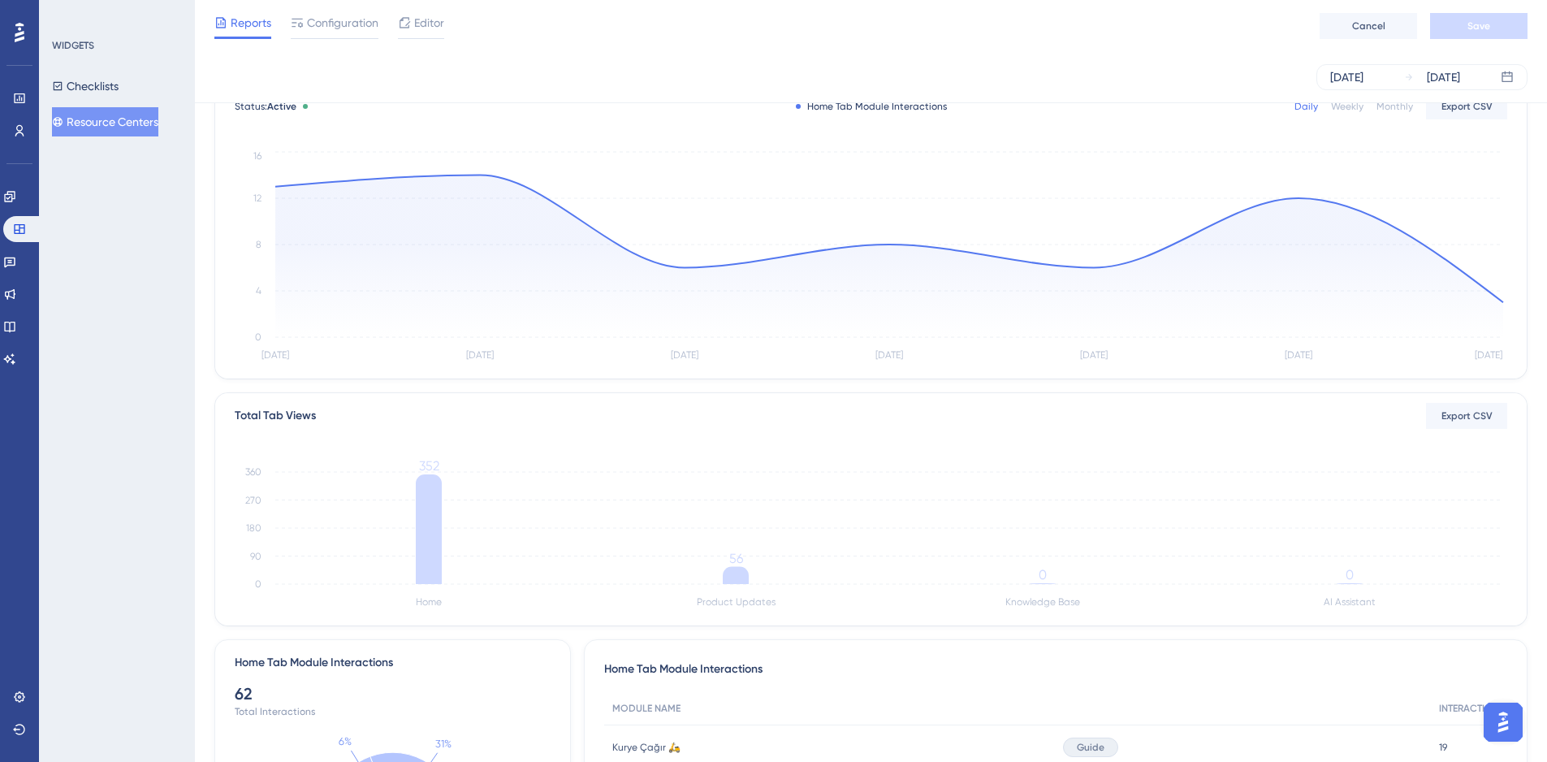
scroll to position [67, 0]
